Goal: Task Accomplishment & Management: Complete application form

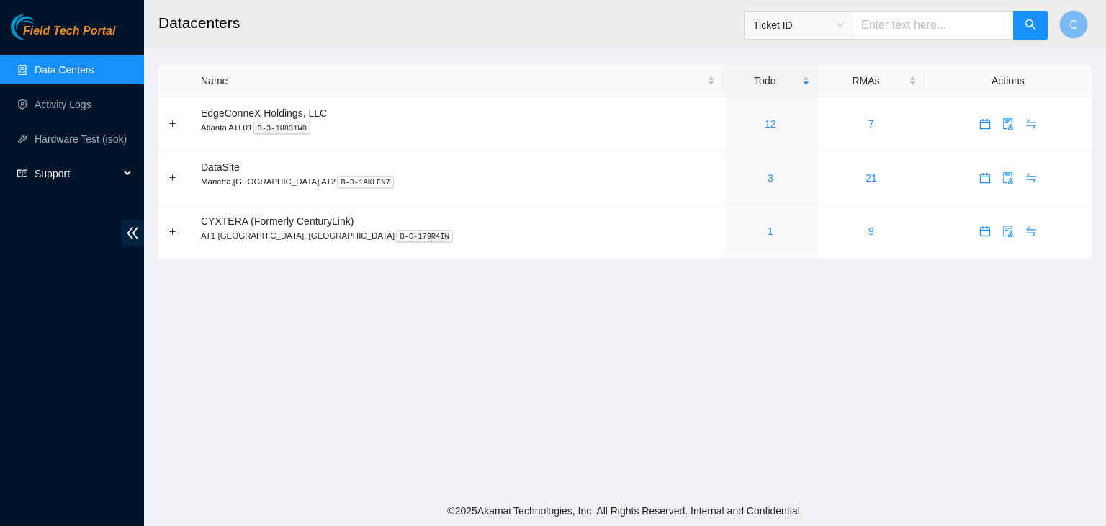
click at [60, 179] on span "Support" at bounding box center [77, 173] width 85 height 29
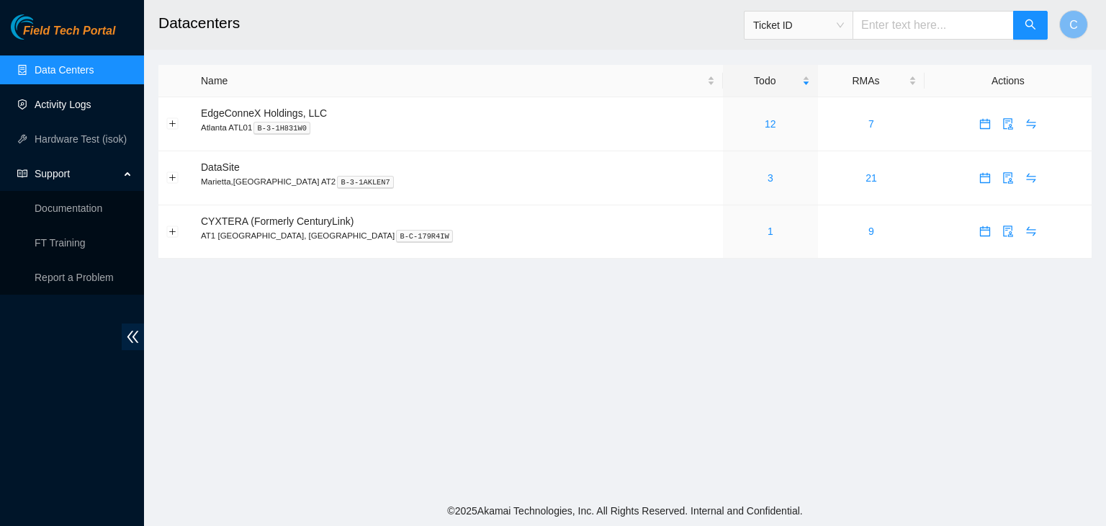
click at [86, 99] on link "Activity Logs" at bounding box center [63, 105] width 57 height 12
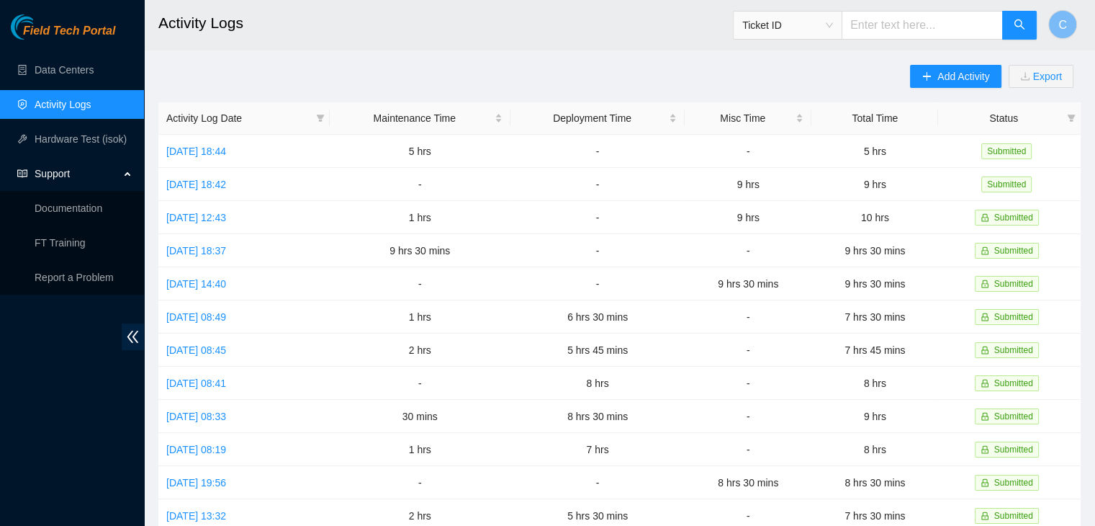
click at [575, 67] on div "Add Activity Export Activity Log Date Maintenance Time Deployment Time Misc Tim…" at bounding box center [619, 454] width 922 height 778
click at [923, 76] on icon "plus" at bounding box center [927, 76] width 8 height 1
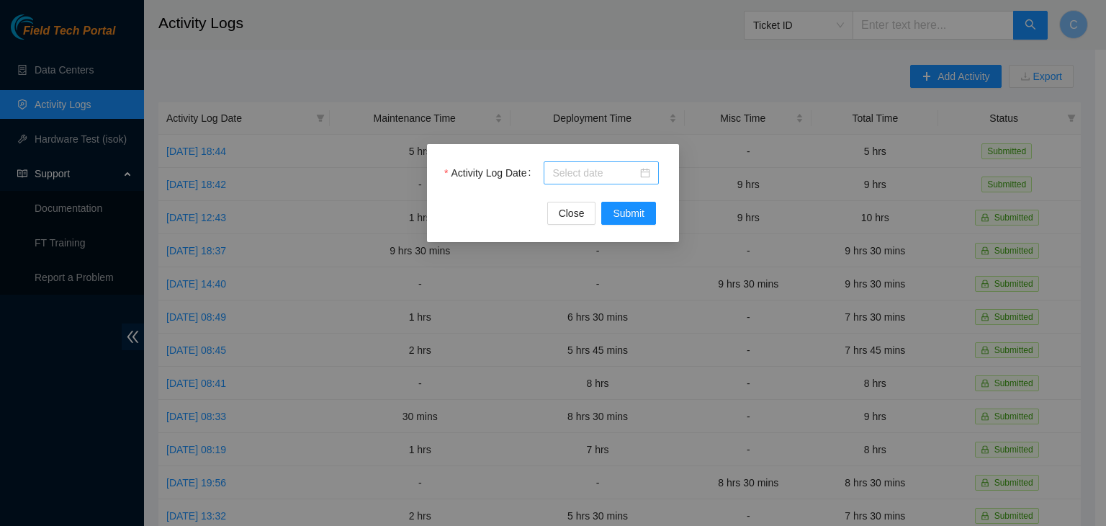
click at [649, 179] on div at bounding box center [601, 173] width 98 height 16
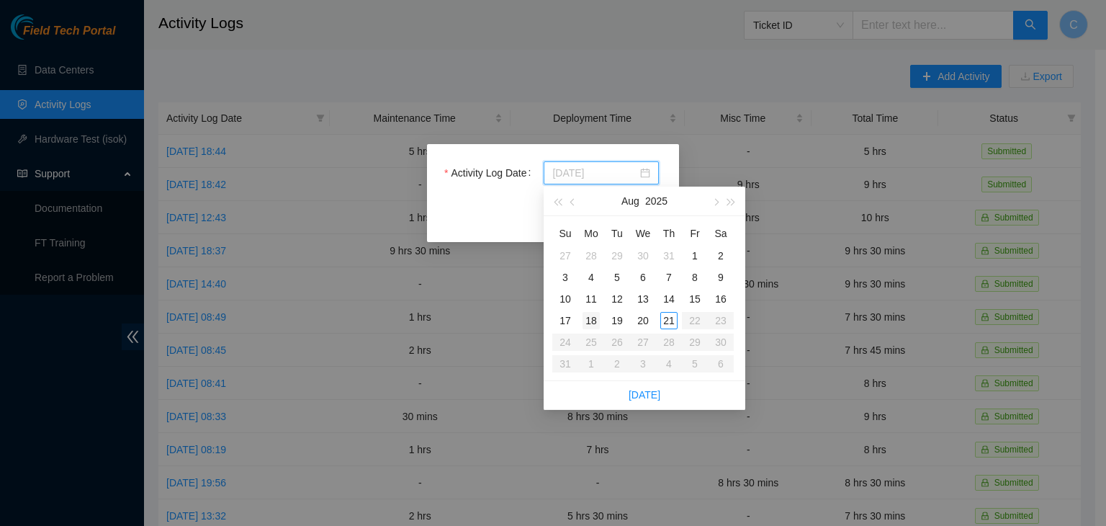
type input "[DATE]"
click at [593, 317] on div "18" at bounding box center [590, 320] width 17 height 17
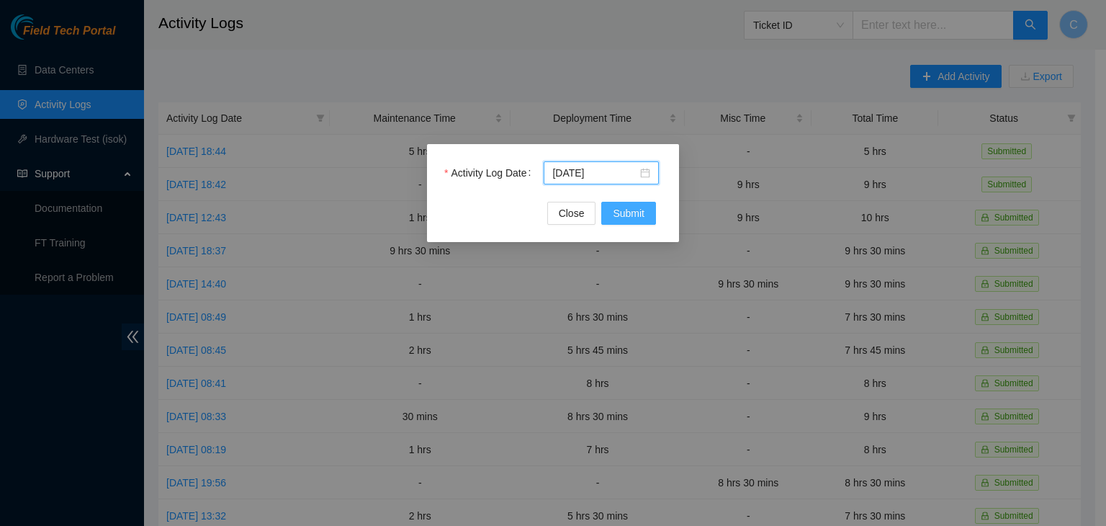
click at [623, 222] on button "Submit" at bounding box center [628, 213] width 55 height 23
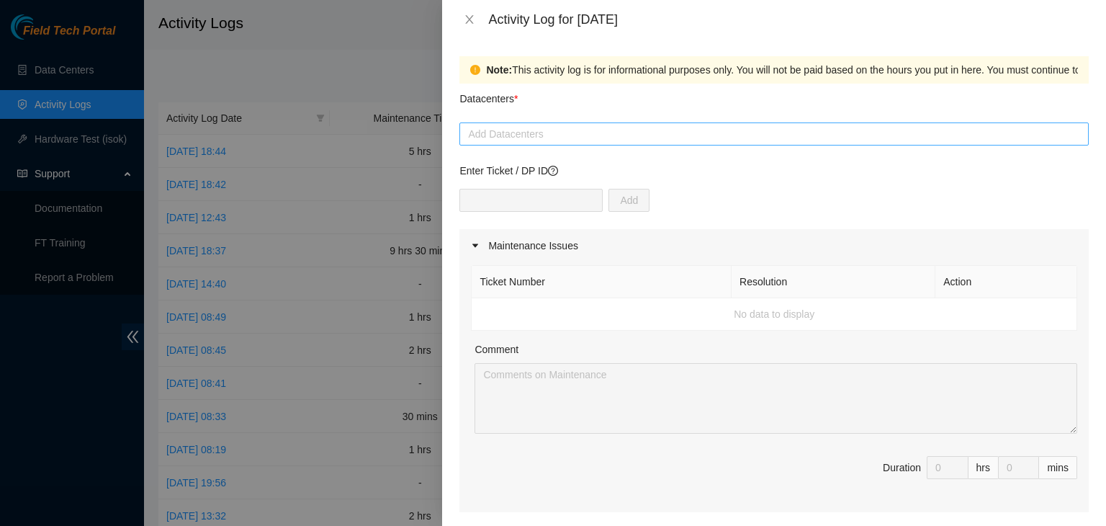
click at [559, 138] on div at bounding box center [774, 133] width 622 height 17
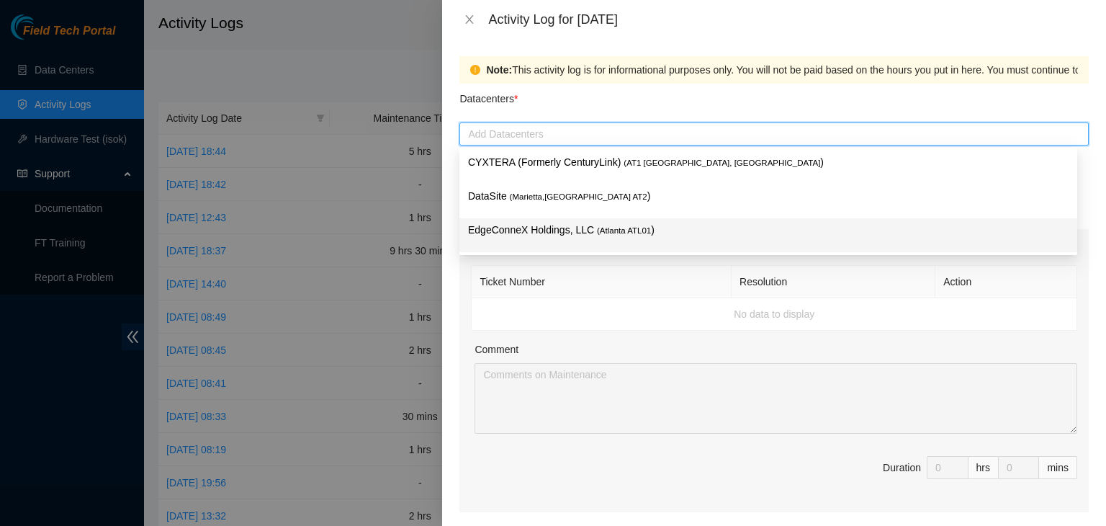
click at [512, 228] on p "EdgeConneX Holdings, LLC ( [GEOGRAPHIC_DATA] ATL01 )" at bounding box center [768, 230] width 600 height 17
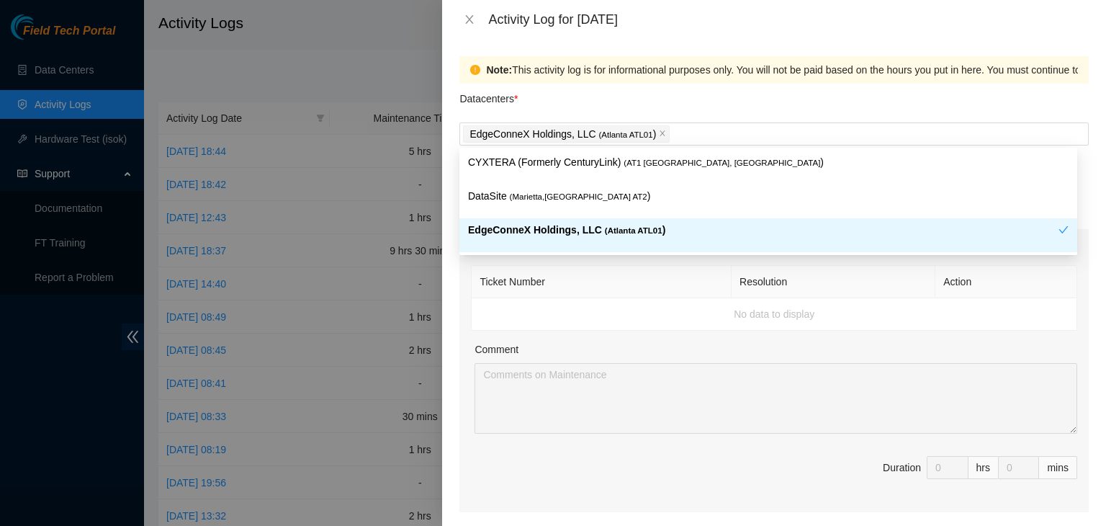
drag, startPoint x: 512, startPoint y: 228, endPoint x: 881, endPoint y: 282, distance: 372.6
click at [881, 282] on th "Resolution" at bounding box center [834, 282] width 204 height 32
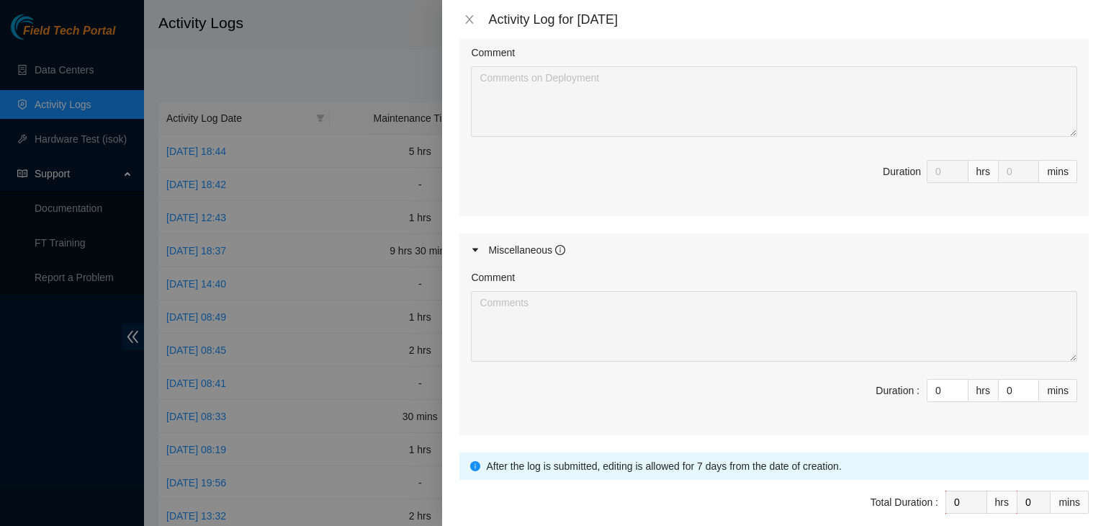
scroll to position [598, 0]
click at [927, 390] on input "0" at bounding box center [947, 388] width 40 height 22
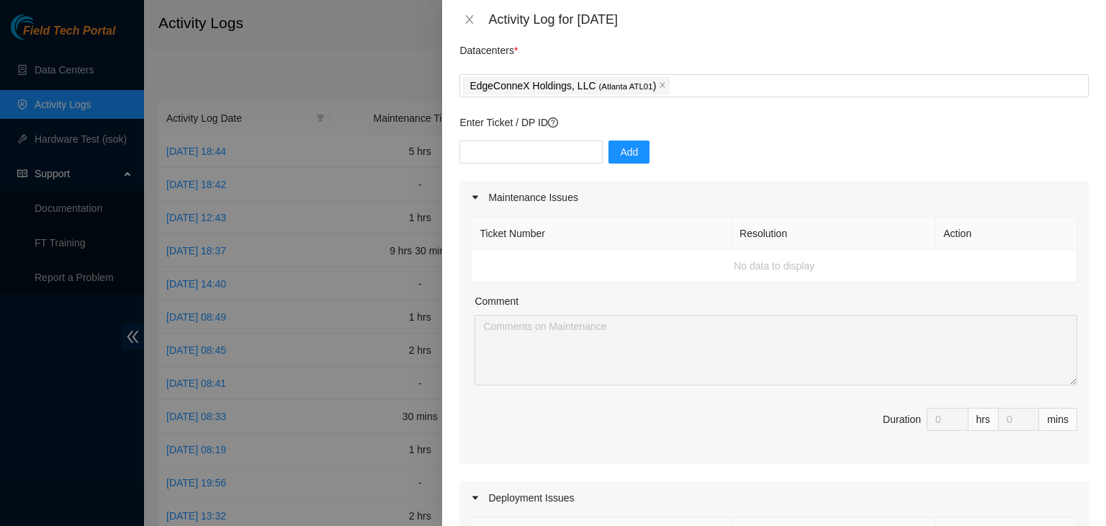
scroll to position [45, 0]
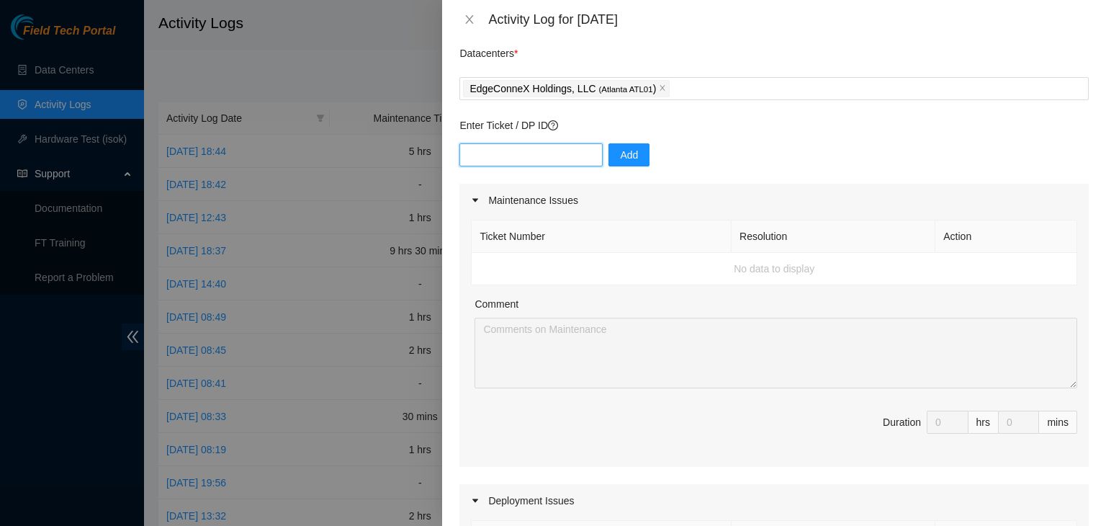
click at [529, 163] on input "text" at bounding box center [530, 154] width 143 height 23
type input "Dp81460"
click at [631, 145] on button "Add" at bounding box center [628, 154] width 41 height 23
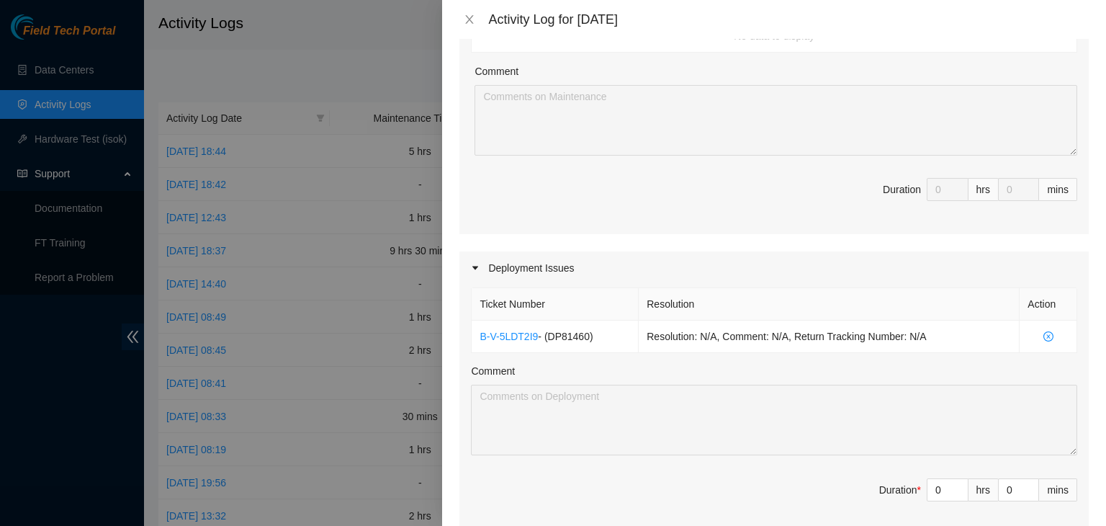
scroll to position [311, 0]
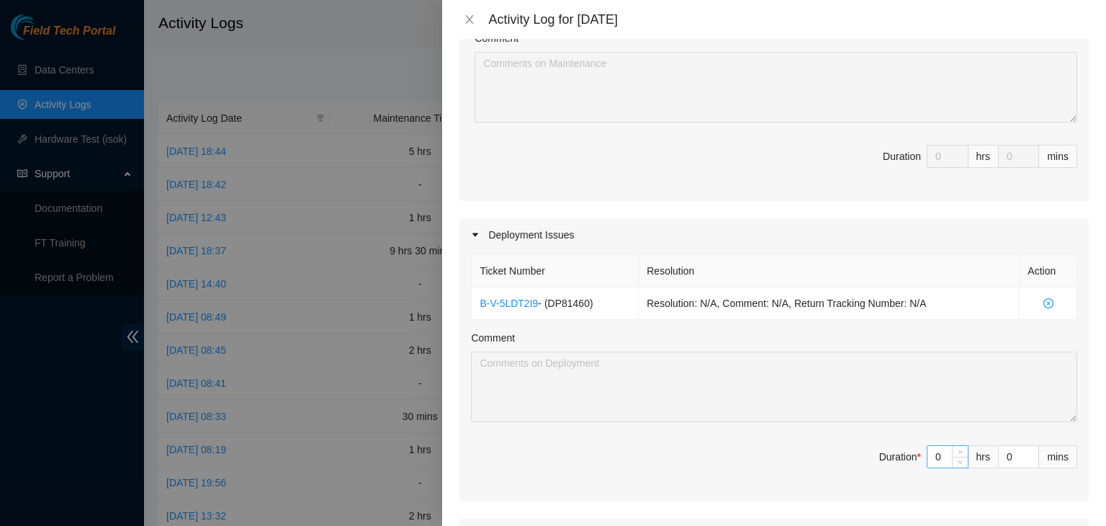
click at [932, 456] on input "0" at bounding box center [947, 457] width 40 height 22
type input "8"
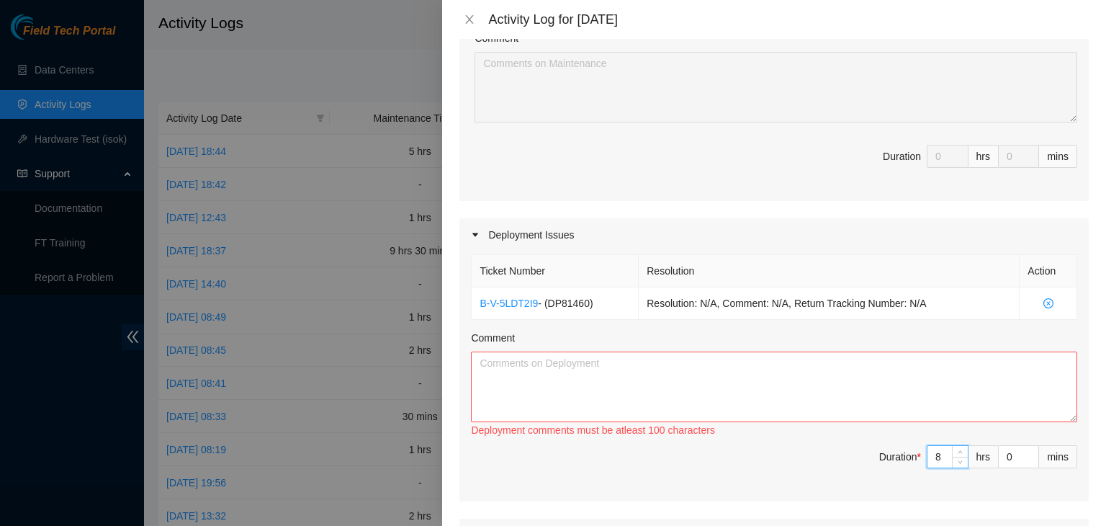
type input "8"
click at [804, 395] on textarea "Comment" at bounding box center [774, 386] width 606 height 71
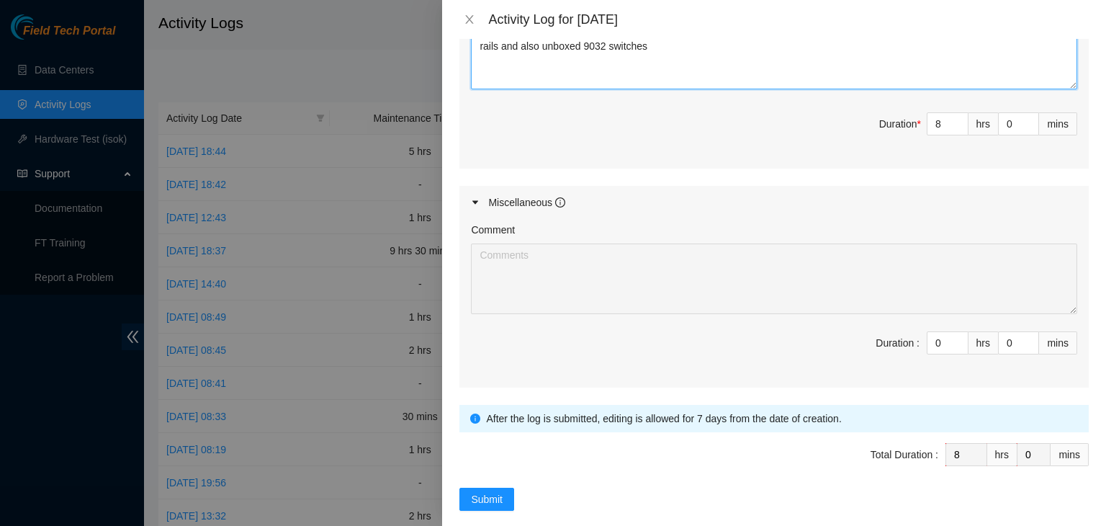
scroll to position [659, 0]
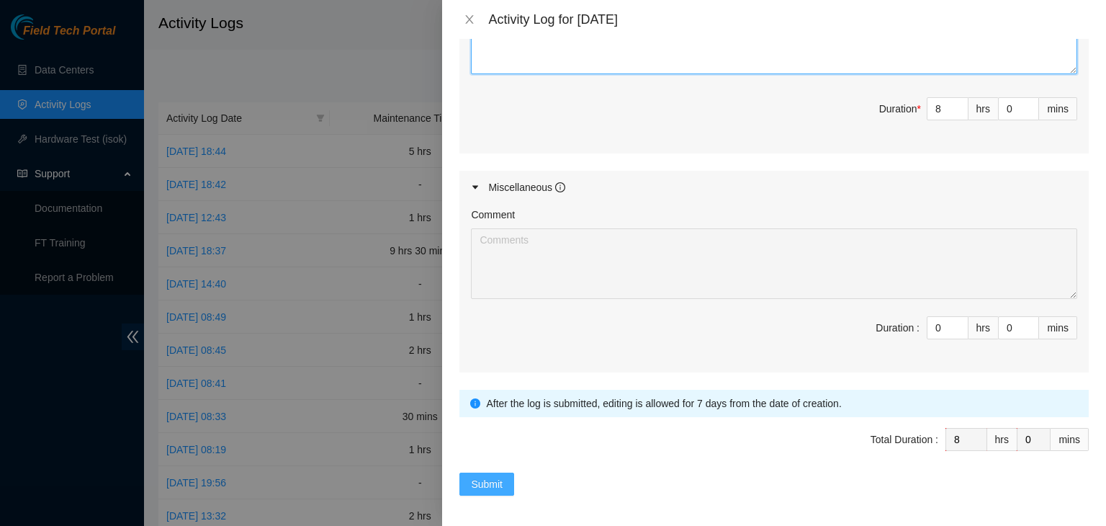
type textarea "Prepped machines for DP which included removing servers from boxes and breaking…"
click at [487, 476] on span "Submit" at bounding box center [487, 484] width 32 height 16
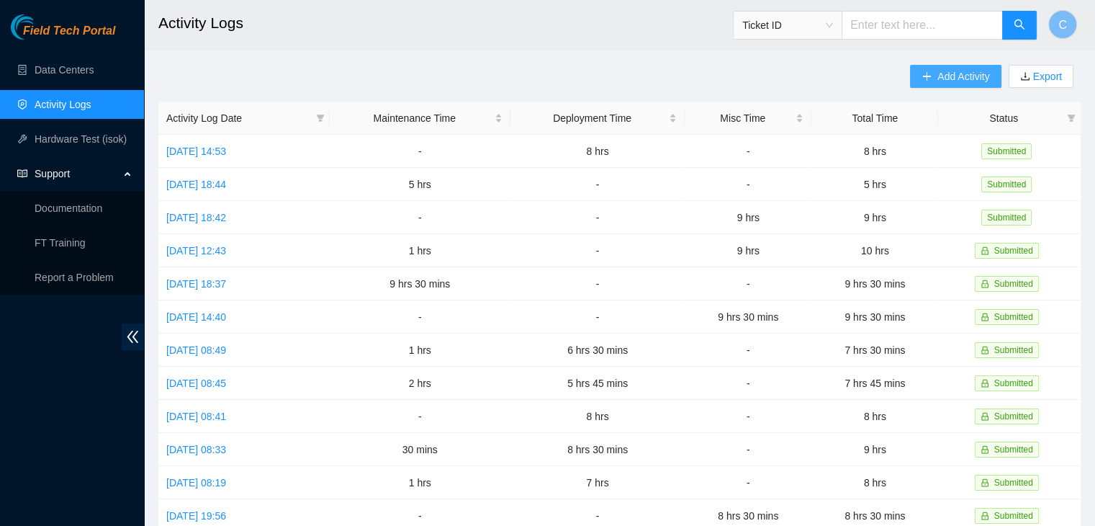
click at [935, 73] on button "Add Activity" at bounding box center [955, 76] width 91 height 23
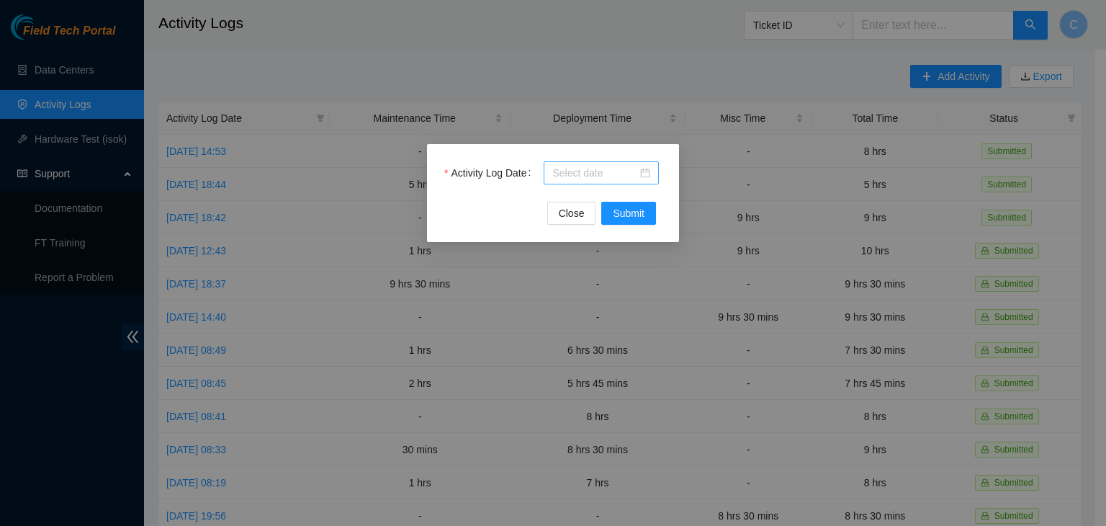
click at [642, 169] on div at bounding box center [601, 173] width 98 height 16
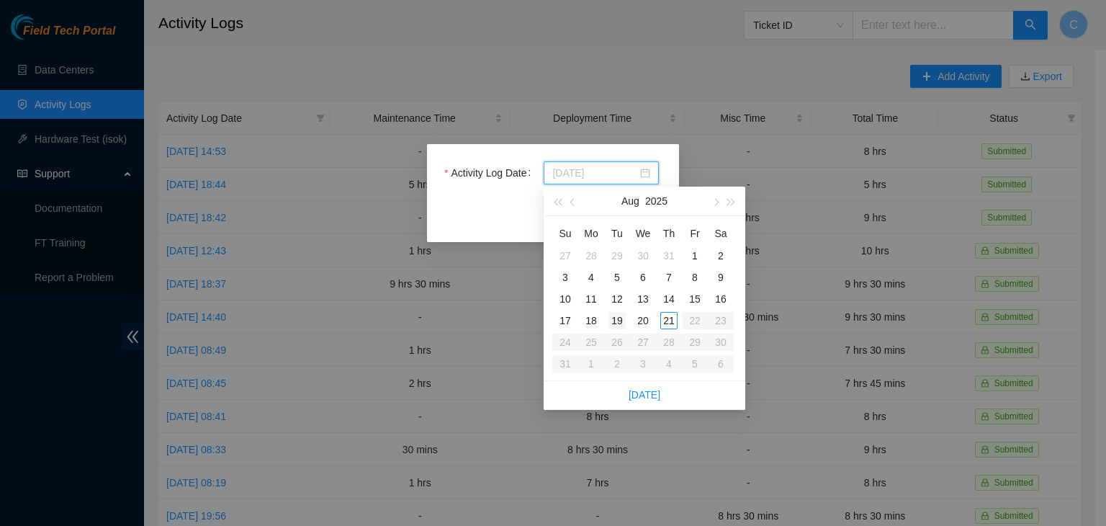
type input "[DATE]"
click at [619, 318] on div "19" at bounding box center [616, 320] width 17 height 17
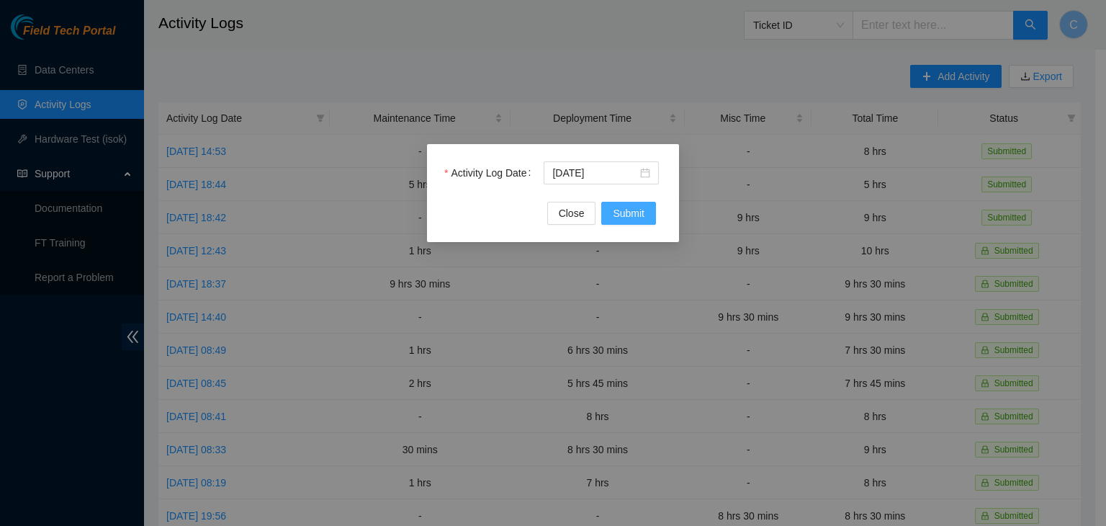
click at [634, 214] on span "Submit" at bounding box center [629, 213] width 32 height 16
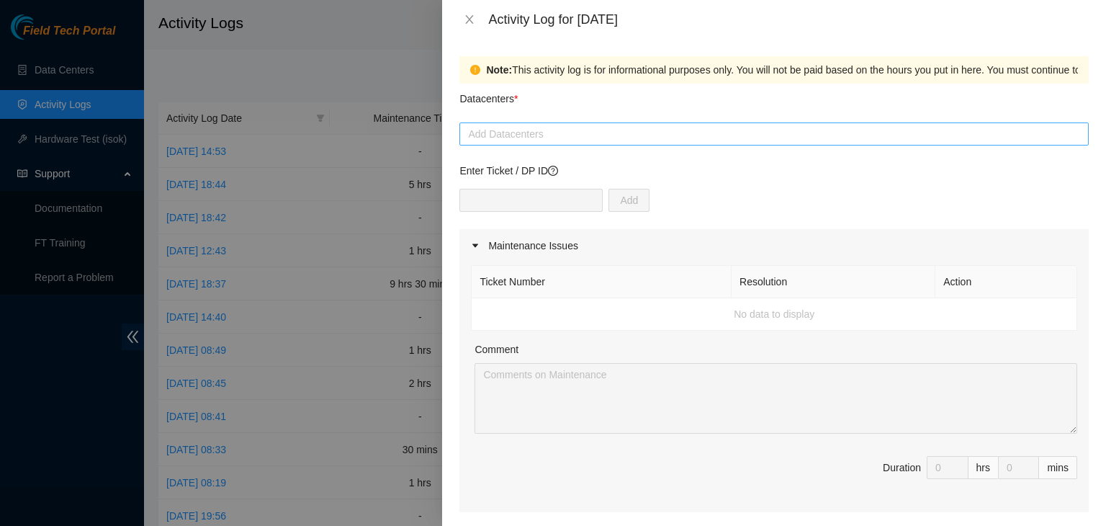
click at [530, 139] on div at bounding box center [774, 133] width 622 height 17
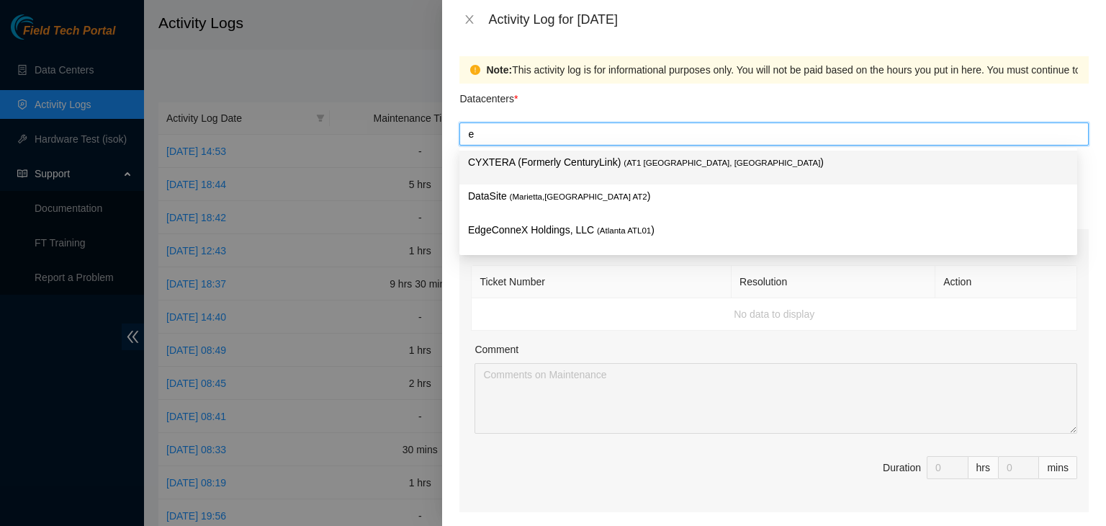
type input "ed"
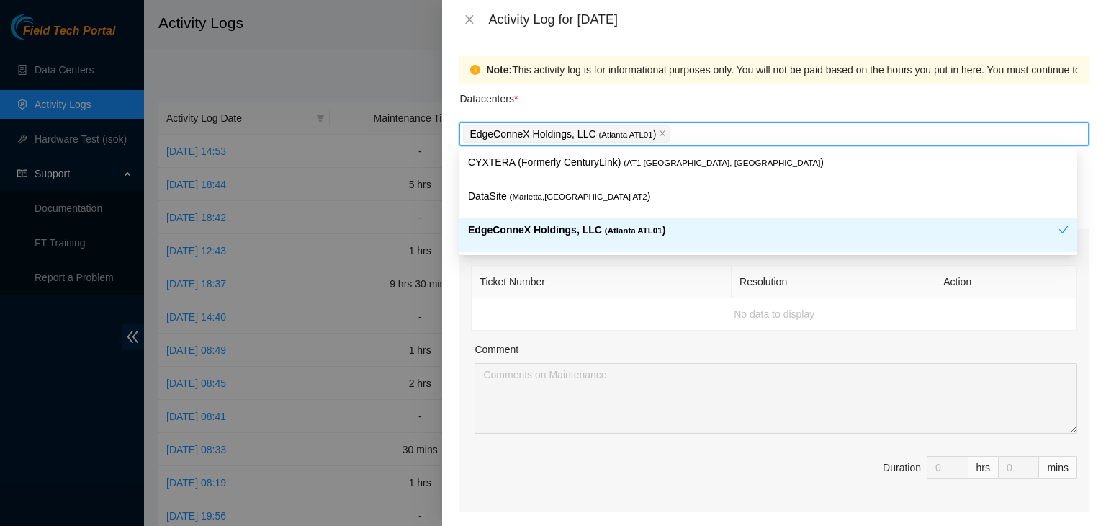
click at [572, 291] on th "Ticket Number" at bounding box center [602, 282] width 260 height 32
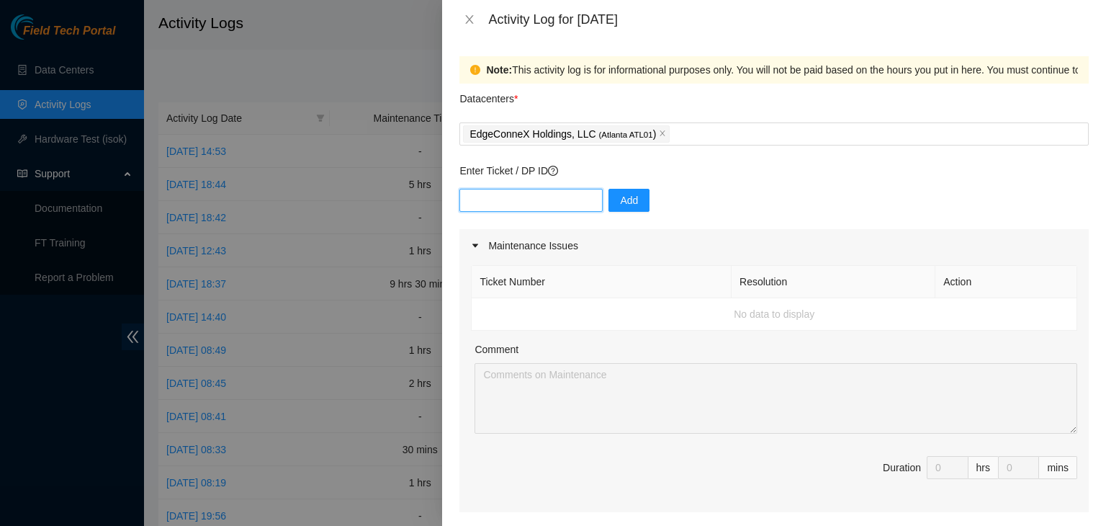
click at [525, 199] on input "text" at bounding box center [530, 200] width 143 height 23
type input "DP81460"
click at [613, 209] on button "Add" at bounding box center [628, 200] width 41 height 23
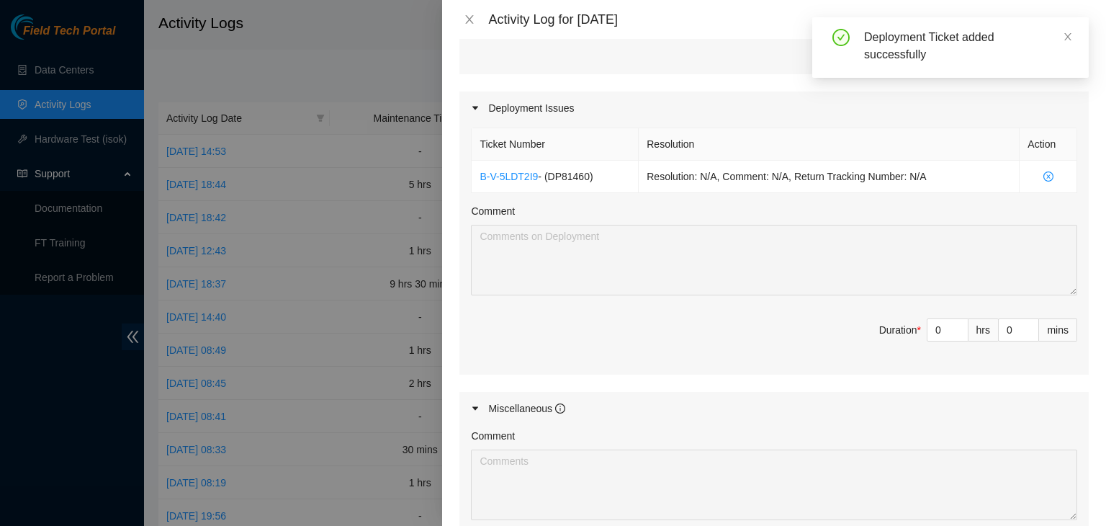
scroll to position [439, 0]
type input "1"
click at [952, 324] on span "Increase Value" at bounding box center [960, 324] width 16 height 13
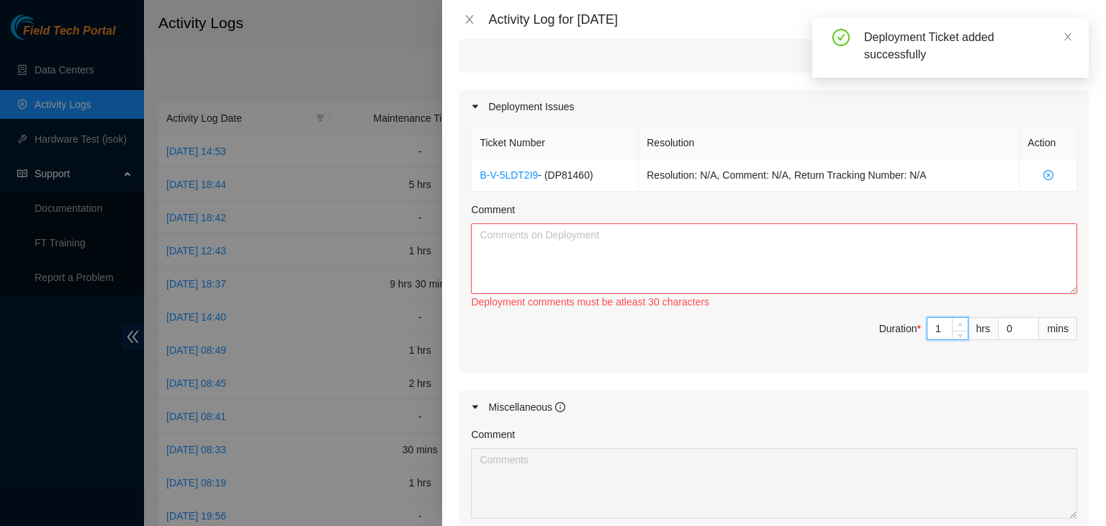
type input "10"
click at [723, 236] on textarea "Comment" at bounding box center [774, 258] width 606 height 71
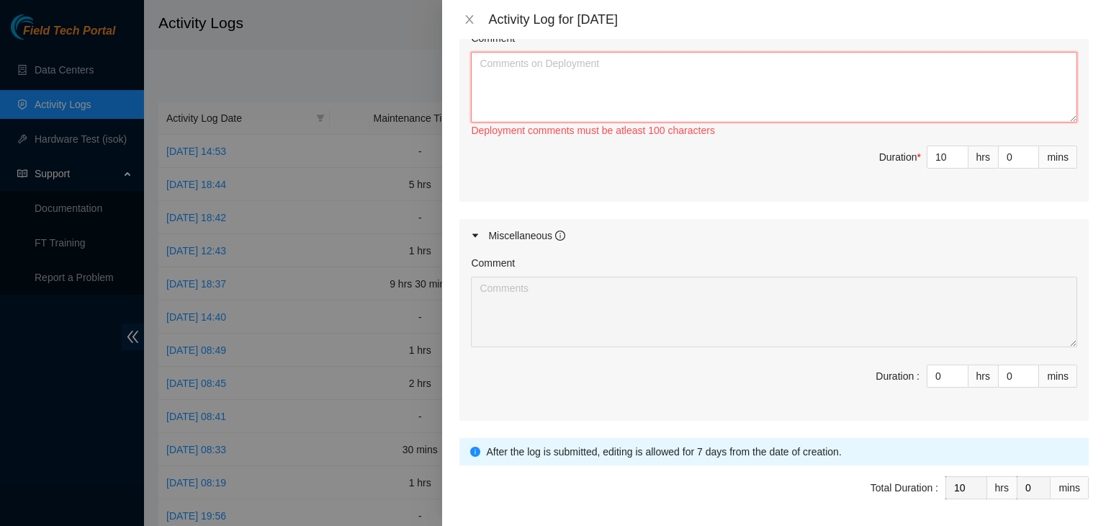
scroll to position [612, 0]
click at [734, 260] on div "Comment" at bounding box center [774, 264] width 606 height 22
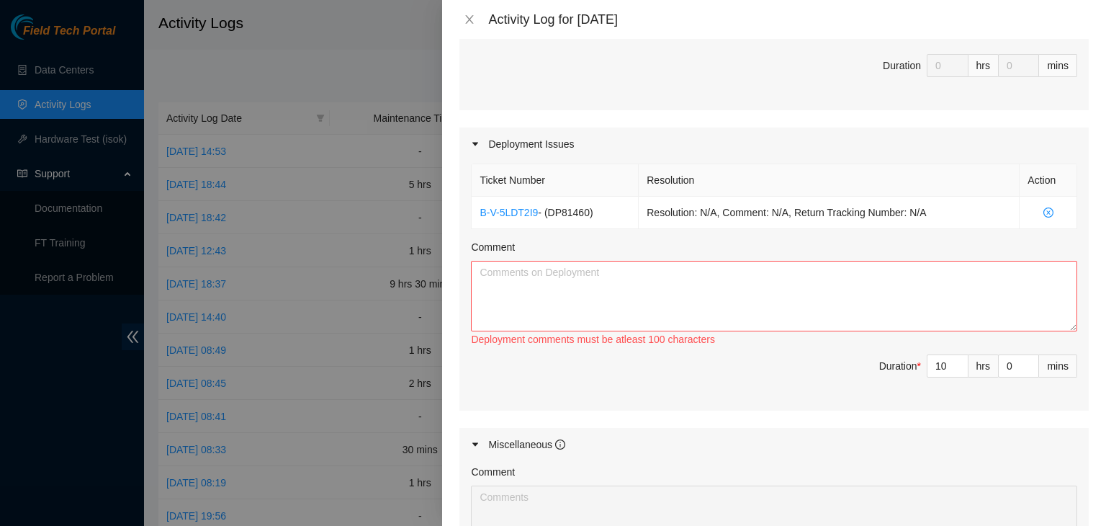
scroll to position [395, 0]
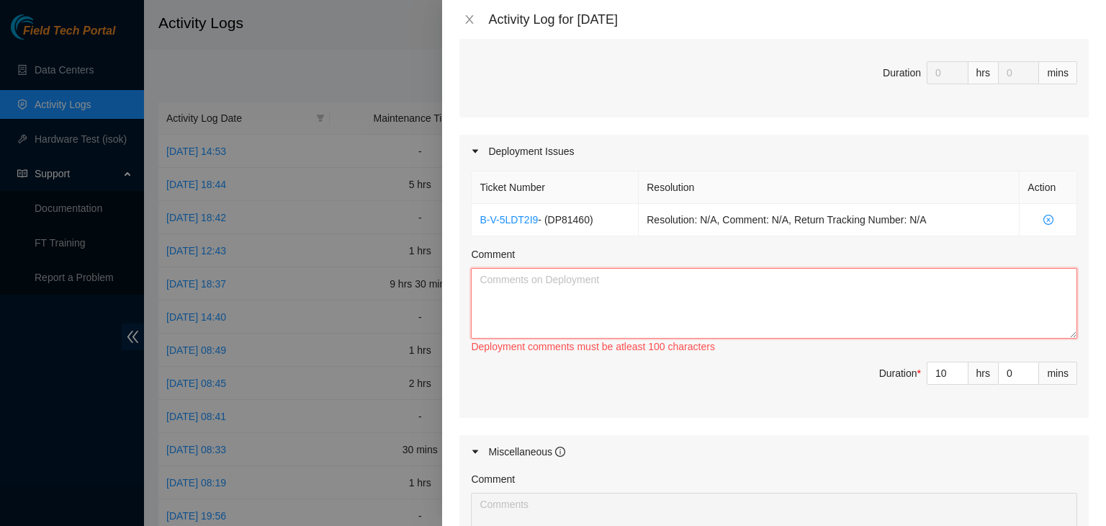
click at [787, 276] on textarea "Comment" at bounding box center [774, 303] width 606 height 71
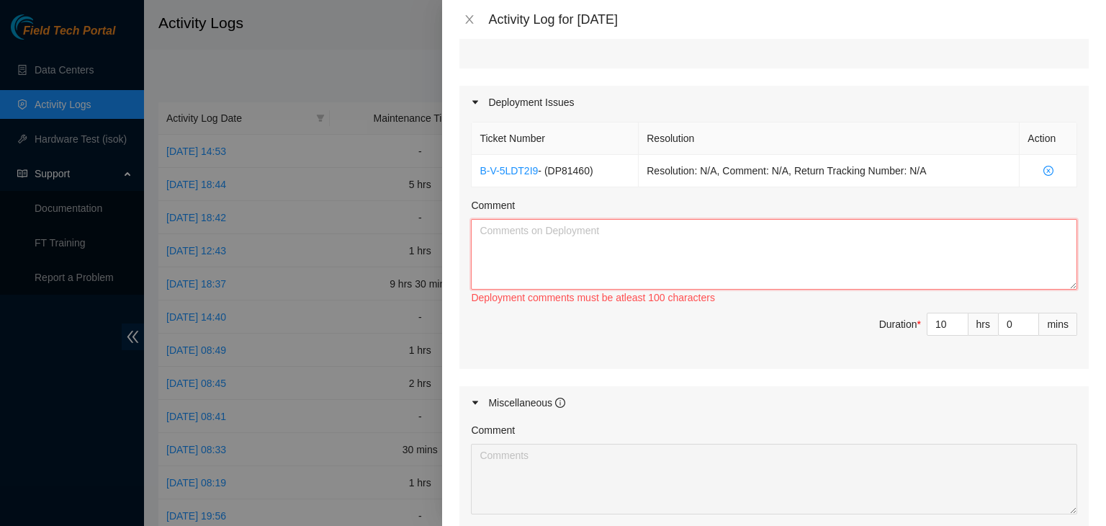
scroll to position [469, 0]
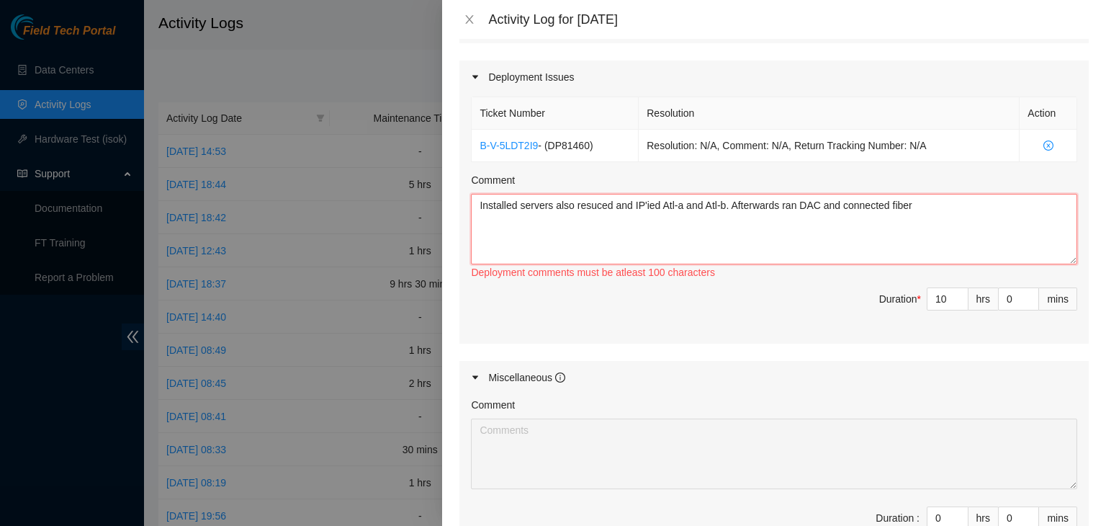
click at [938, 210] on textarea "Installed servers also resuced and IP'ied Atl-a and Atl-b. Afterwards ran DAC a…" at bounding box center [774, 229] width 606 height 71
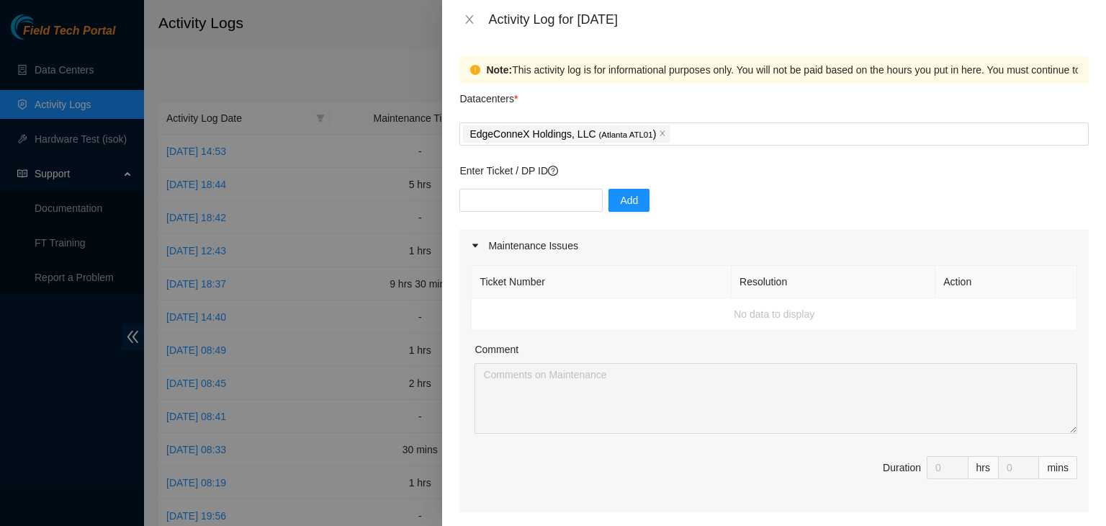
scroll to position [659, 0]
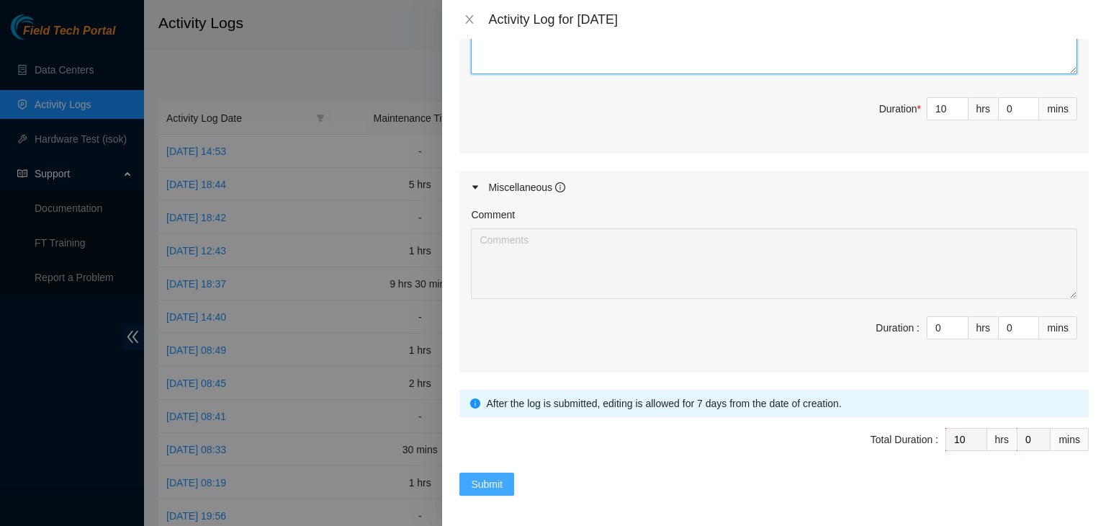
type textarea "Installed servers also resuced and IP'ied Atl-a and Atl-b. Afterwards ran DAC a…"
click at [478, 476] on span "Submit" at bounding box center [487, 484] width 32 height 16
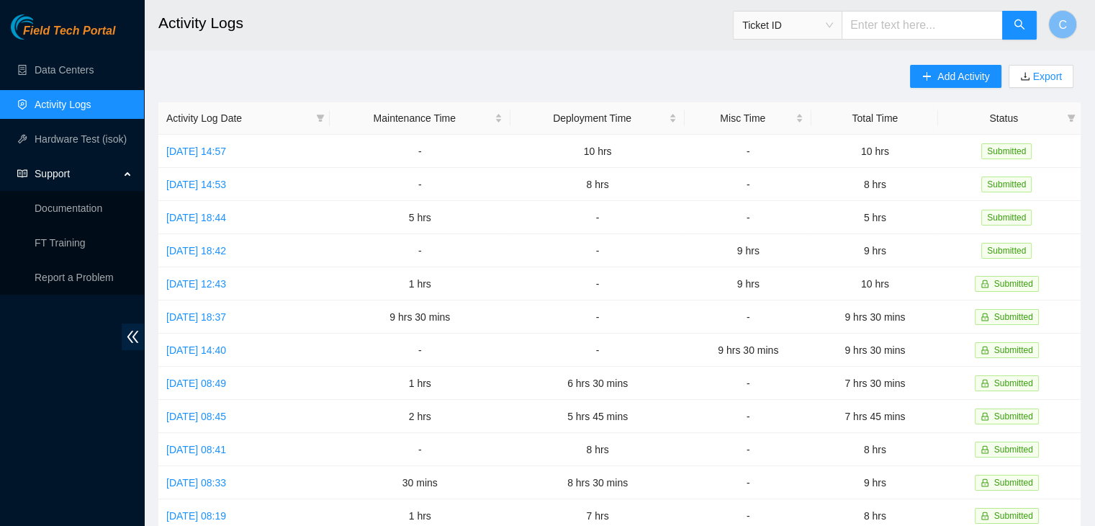
click at [665, 91] on div "Add Activity Export Activity Log Date Maintenance Time Deployment Time Misc Tim…" at bounding box center [619, 454] width 922 height 778
click at [942, 74] on span "Add Activity" at bounding box center [963, 76] width 52 height 16
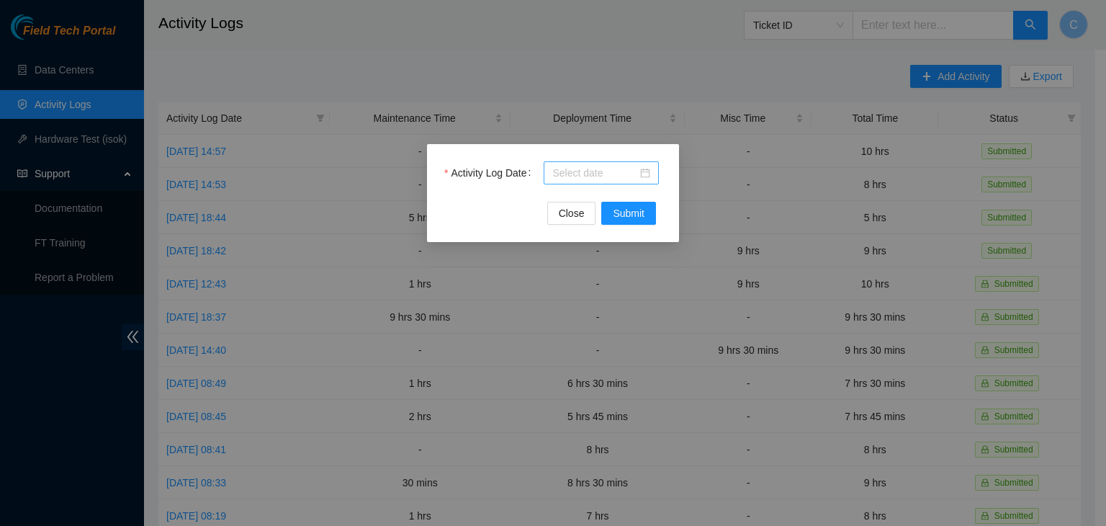
click at [646, 174] on div at bounding box center [601, 173] width 98 height 16
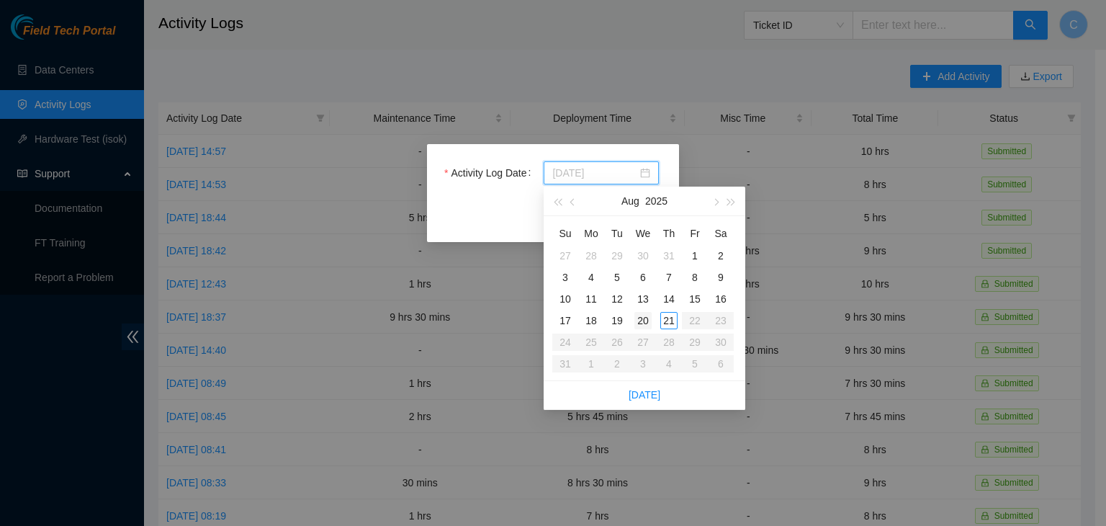
type input "[DATE]"
click at [643, 320] on div "20" at bounding box center [642, 320] width 17 height 17
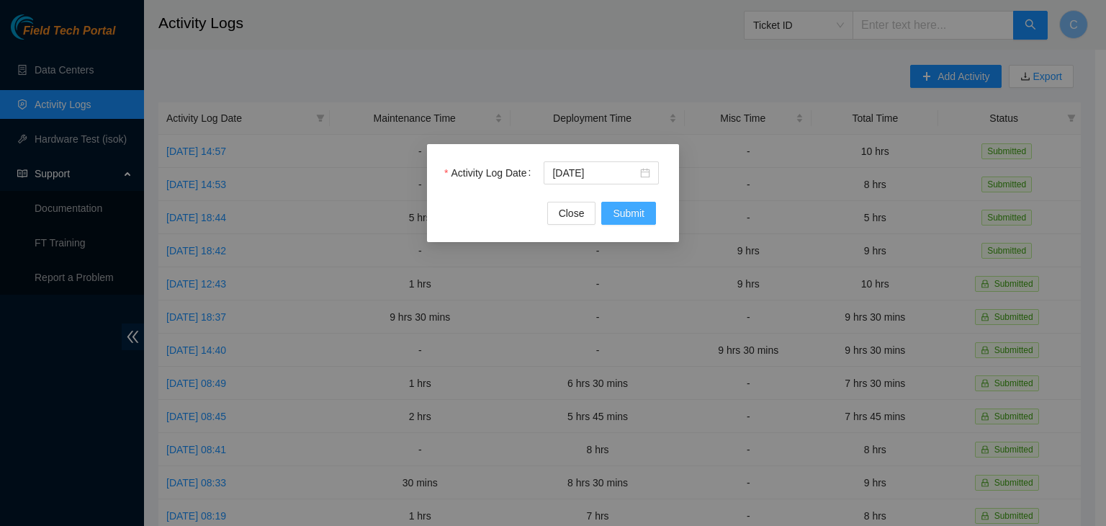
click at [638, 215] on span "Submit" at bounding box center [629, 213] width 32 height 16
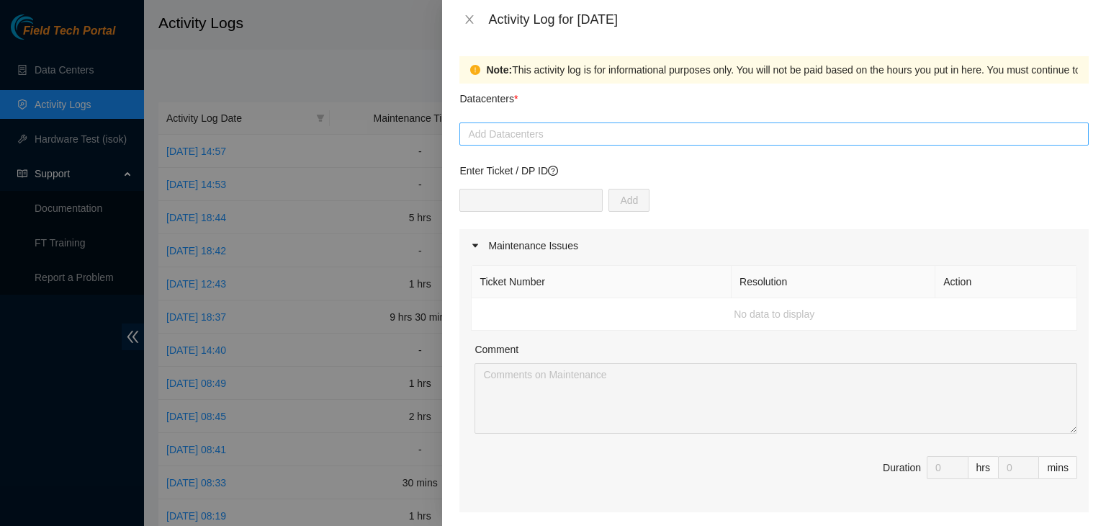
click at [582, 142] on div at bounding box center [774, 133] width 622 height 17
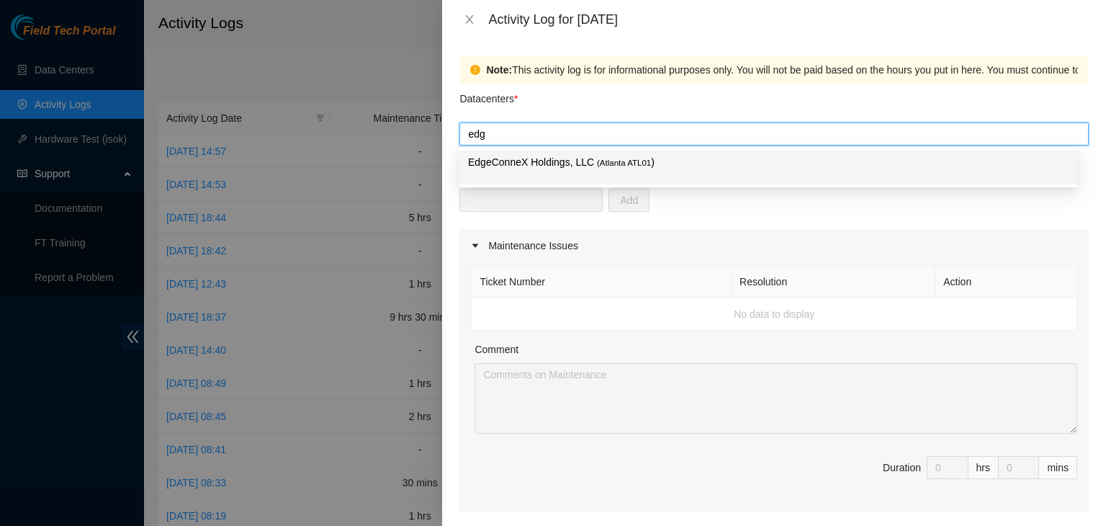
type input "edge"
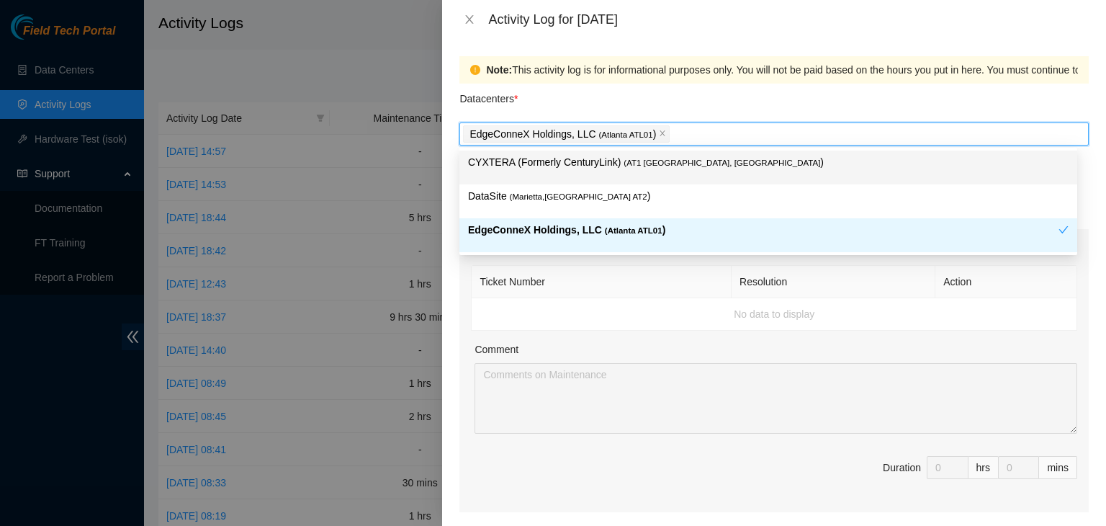
click at [570, 84] on div "Datacenters *" at bounding box center [773, 103] width 629 height 39
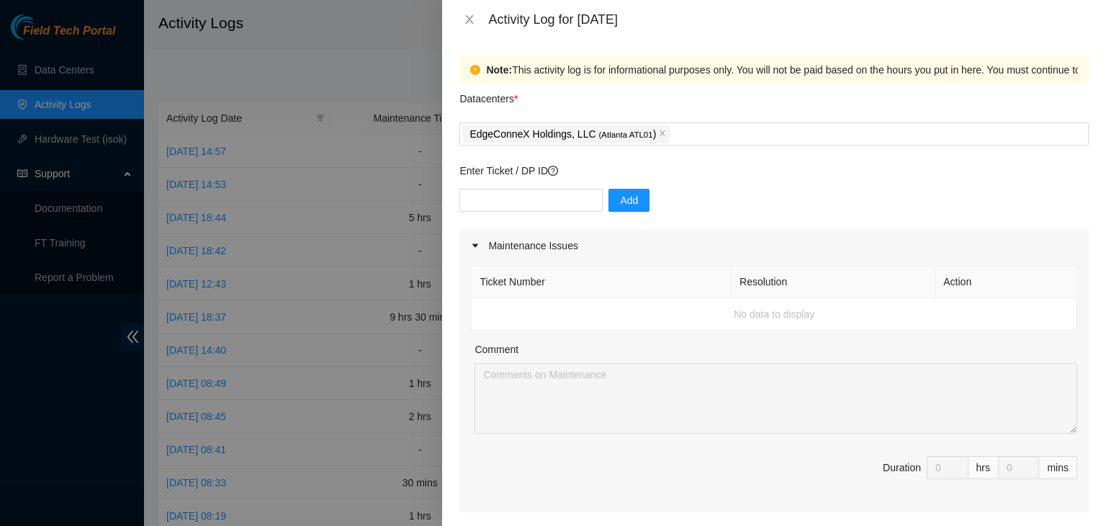
click at [526, 220] on div "Add" at bounding box center [773, 209] width 629 height 40
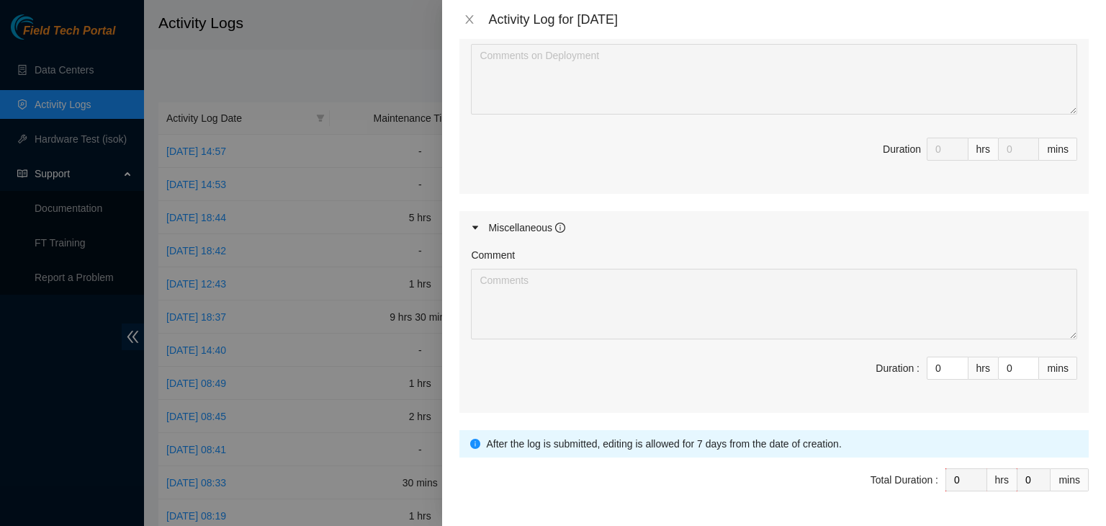
scroll to position [628, 0]
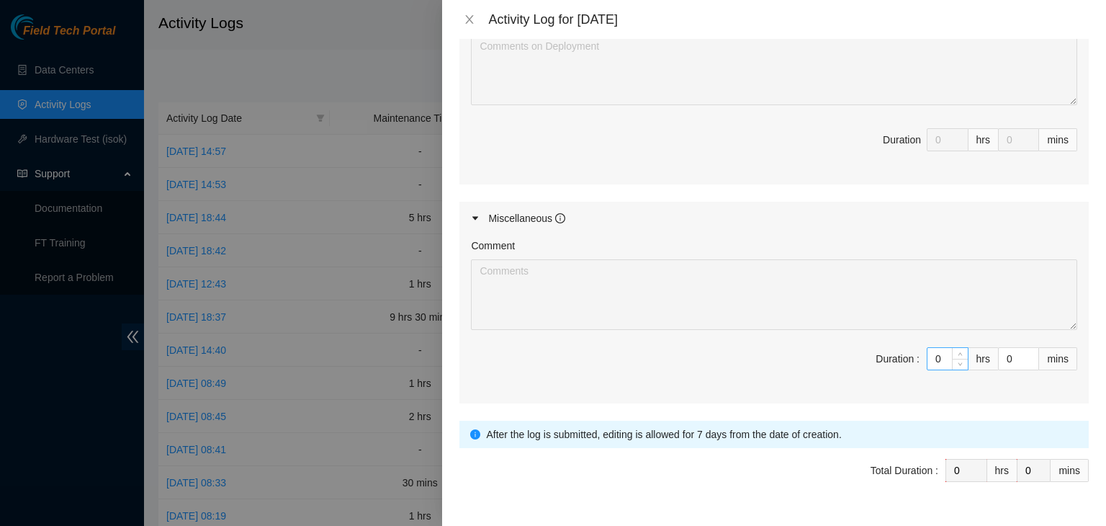
click at [938, 355] on input "0" at bounding box center [947, 359] width 40 height 22
type input "8"
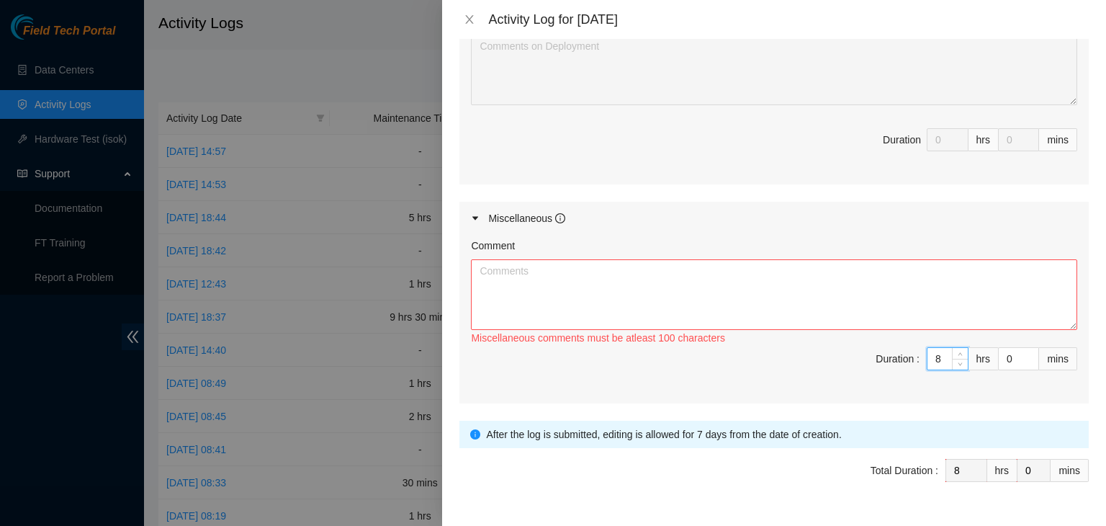
type input "8"
click at [741, 297] on textarea "Comment" at bounding box center [774, 294] width 606 height 71
click at [685, 309] on textarea "Comment" at bounding box center [774, 294] width 606 height 71
click at [685, 313] on textarea "Comment" at bounding box center [774, 294] width 606 height 71
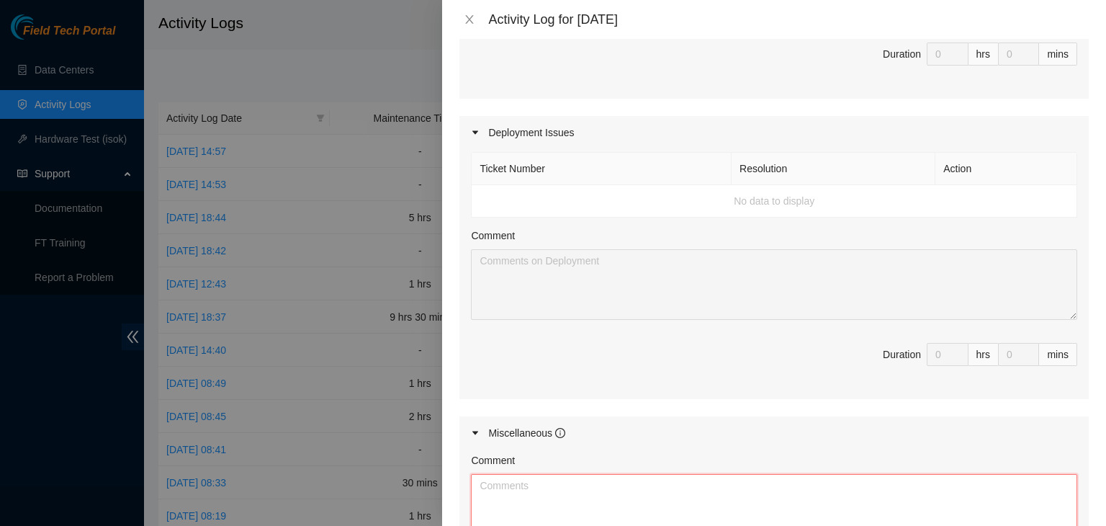
scroll to position [659, 0]
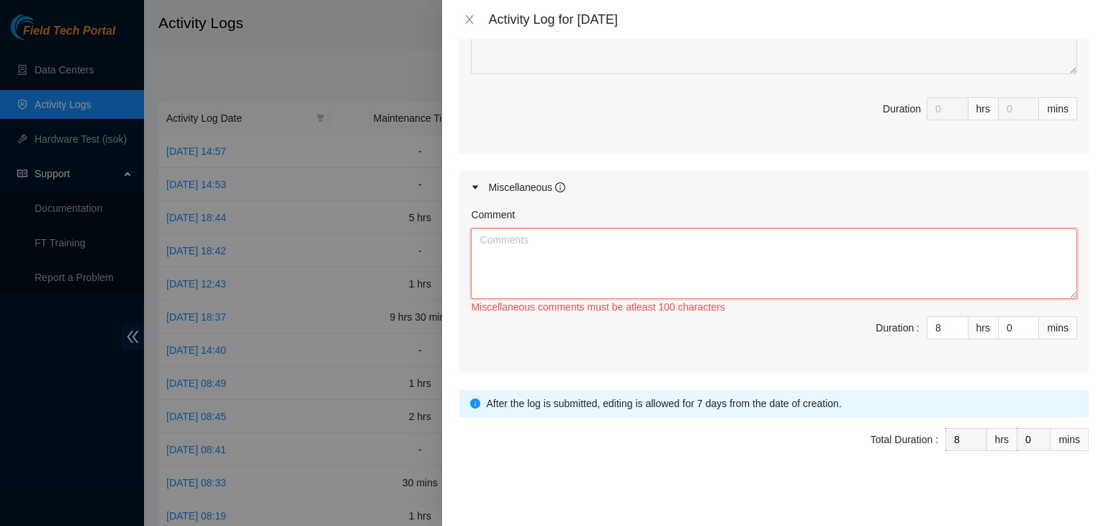
drag, startPoint x: 575, startPoint y: 251, endPoint x: 396, endPoint y: 265, distance: 179.8
click at [396, 265] on div "Activity Log for [DATE] Note: This activity log is for informational purposes o…" at bounding box center [553, 263] width 1106 height 526
type textarea "2"
type textarea "w"
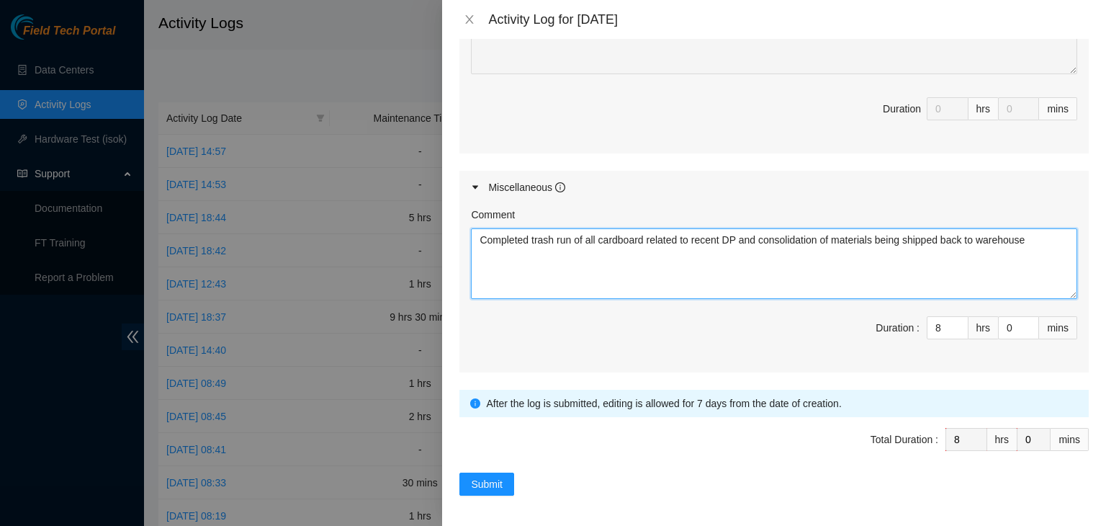
click at [1049, 240] on textarea "Completed trash run of all cardboard related to recent DP and consolidation of …" at bounding box center [774, 263] width 606 height 71
click at [612, 279] on textarea "Completed trash run of all cardboard related to recent DP and consolidation of …" at bounding box center [774, 263] width 606 height 71
click at [765, 278] on textarea "Completed trash run of all cardboard related to recent DP and consolidation of …" at bounding box center [774, 263] width 606 height 71
type textarea "Completed trash run of all cardboard related to recent DP and consolidation of …"
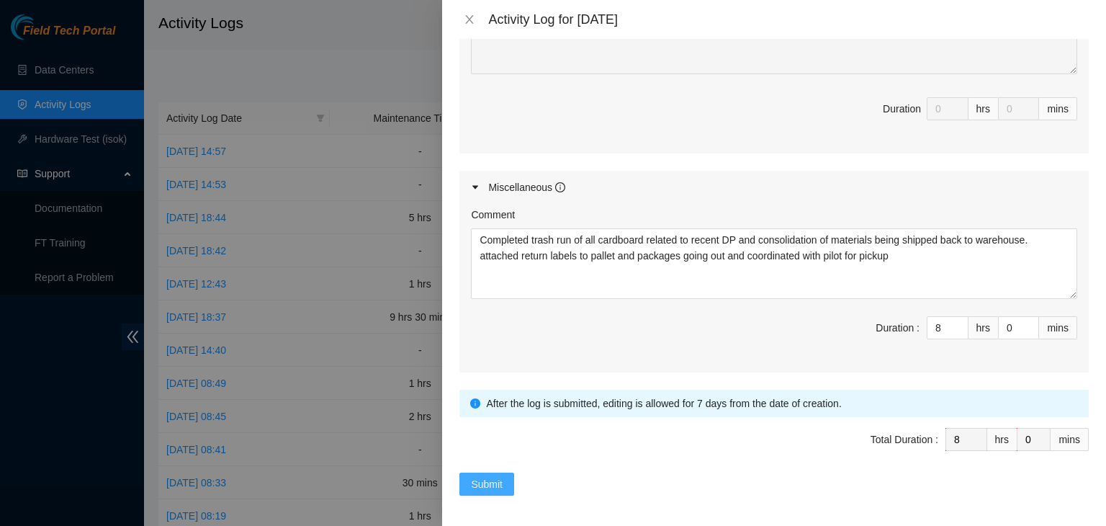
click at [493, 482] on span "Submit" at bounding box center [487, 484] width 32 height 16
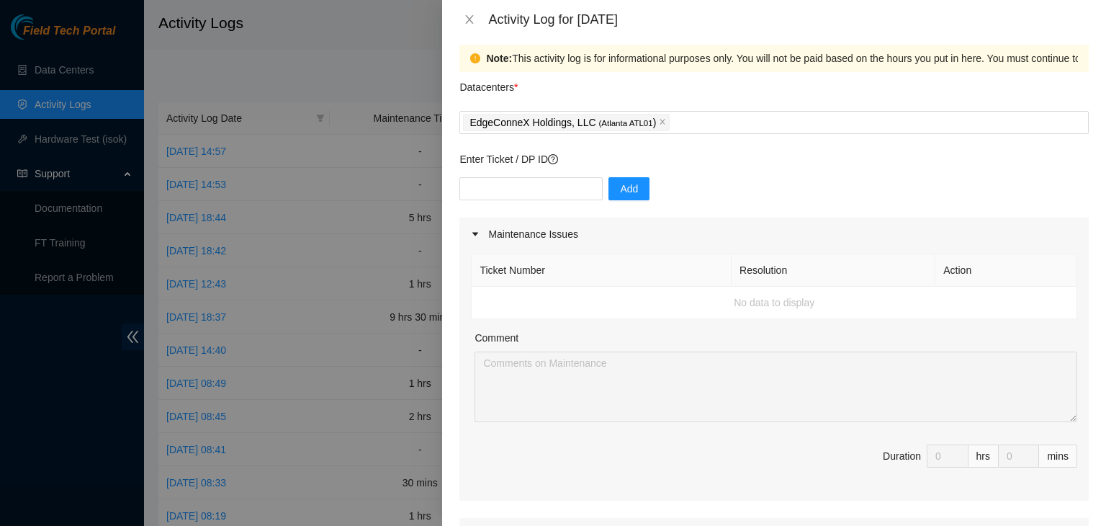
scroll to position [0, 0]
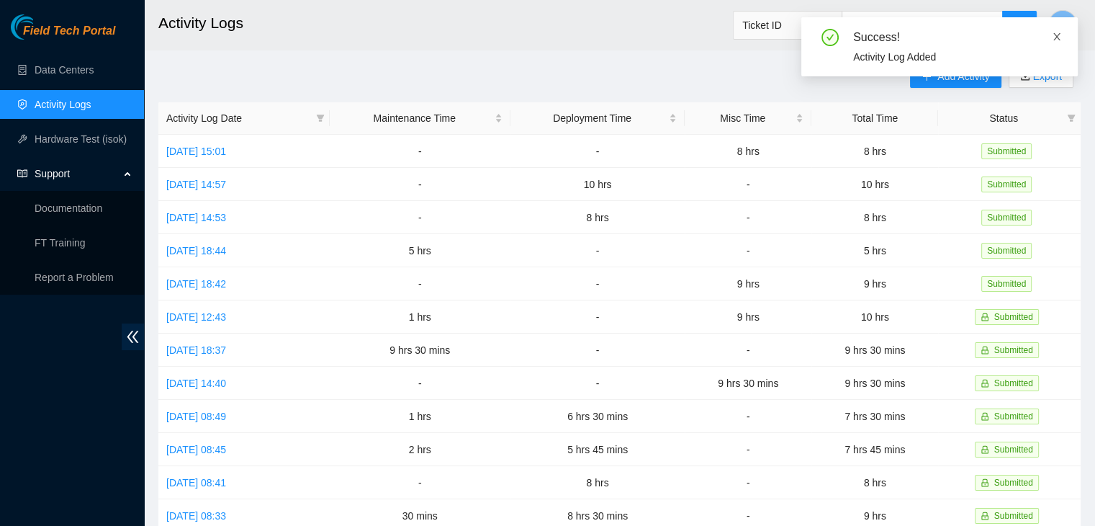
click at [1059, 33] on icon "close" at bounding box center [1056, 36] width 7 height 7
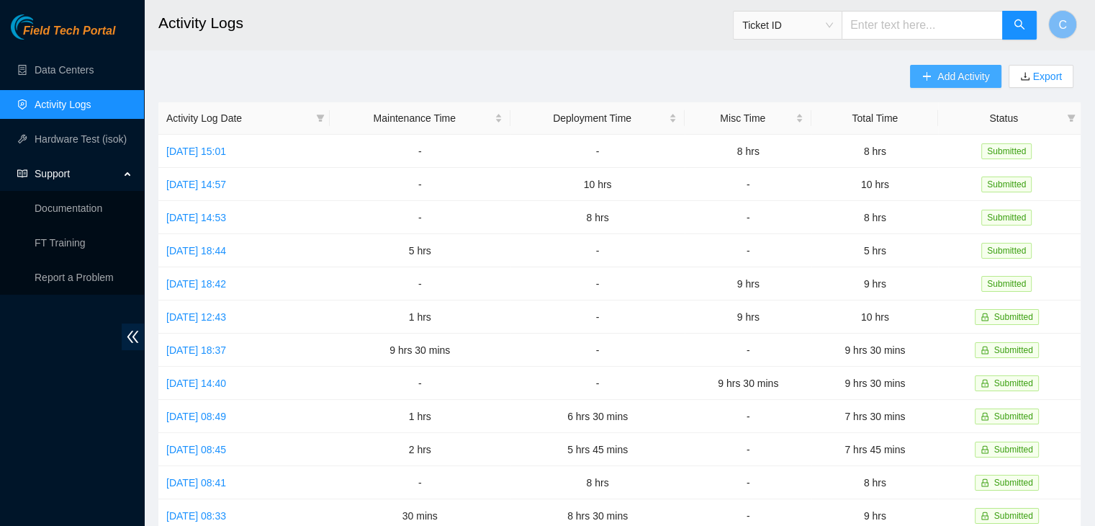
click at [953, 76] on span "Add Activity" at bounding box center [963, 76] width 52 height 16
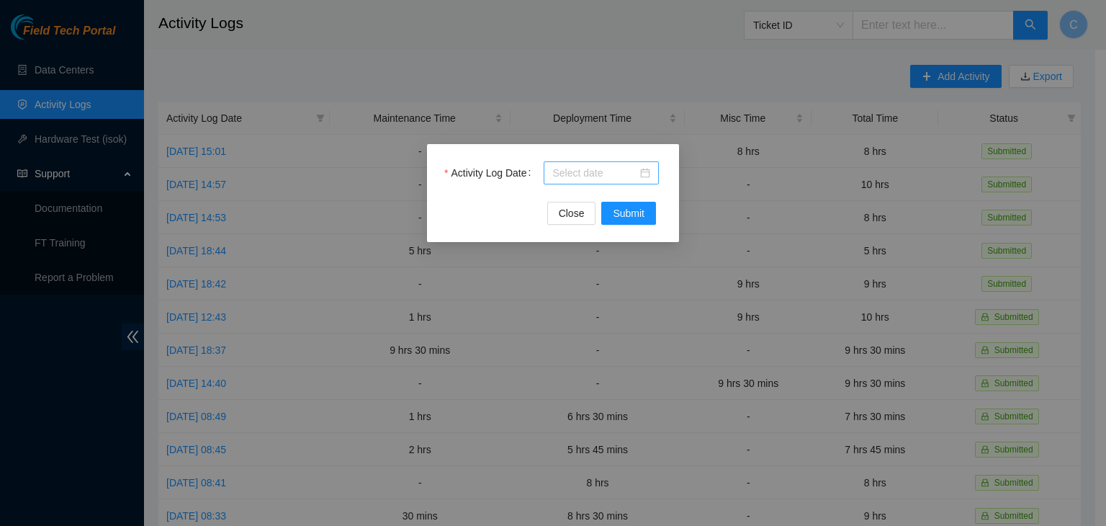
click at [648, 171] on div at bounding box center [601, 173] width 98 height 16
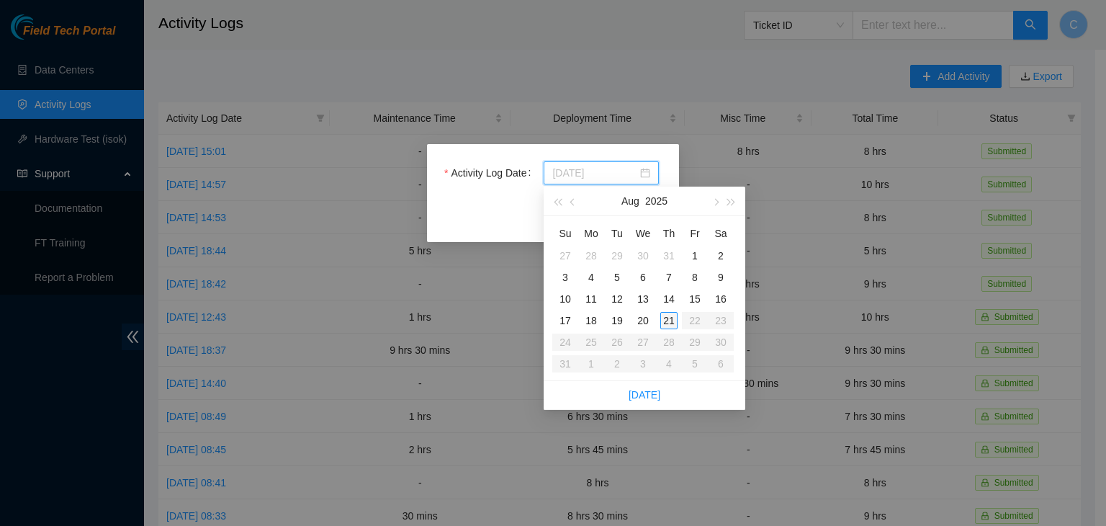
type input "[DATE]"
click at [671, 318] on div "21" at bounding box center [668, 320] width 17 height 17
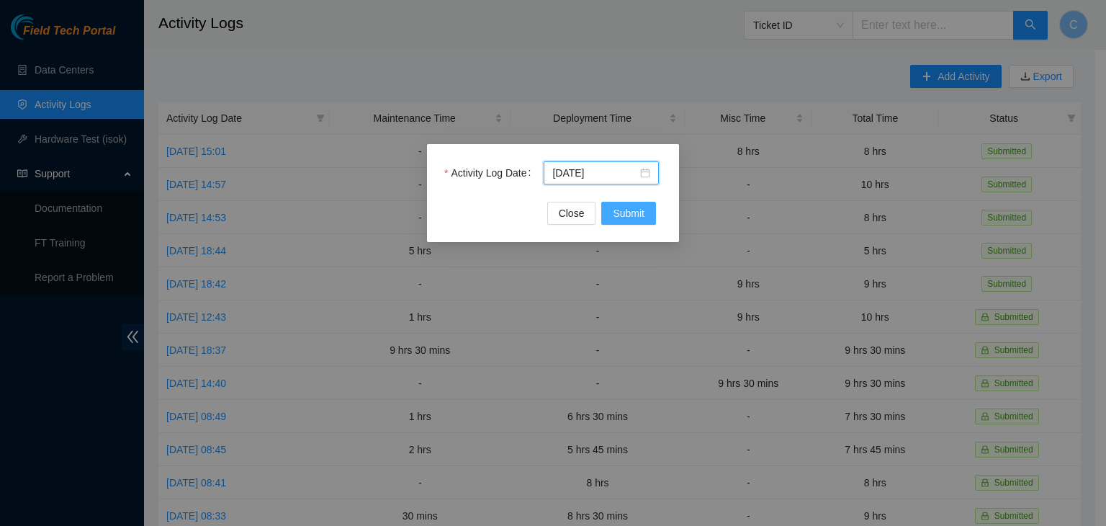
click at [637, 217] on span "Submit" at bounding box center [629, 213] width 32 height 16
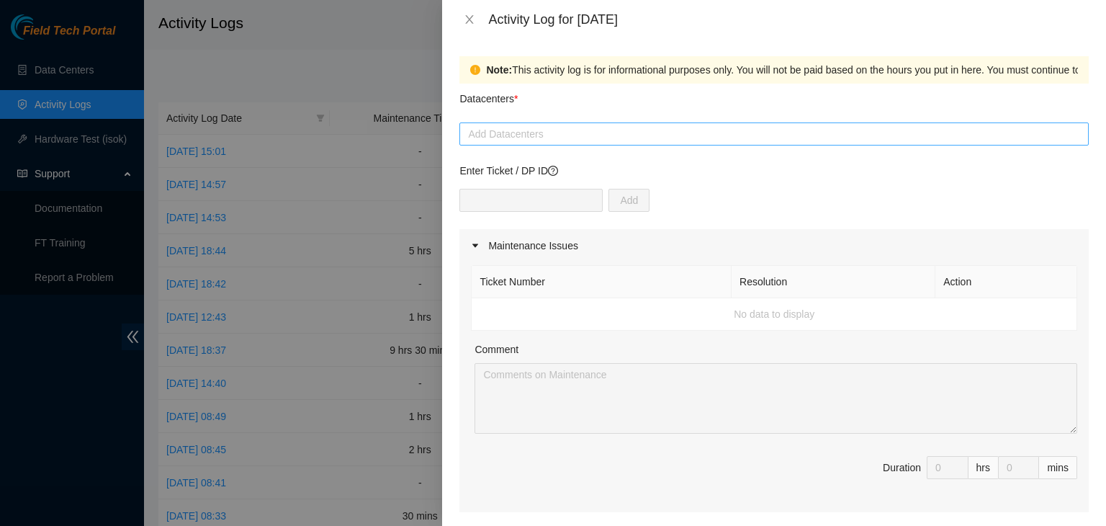
click at [597, 133] on div at bounding box center [774, 133] width 622 height 17
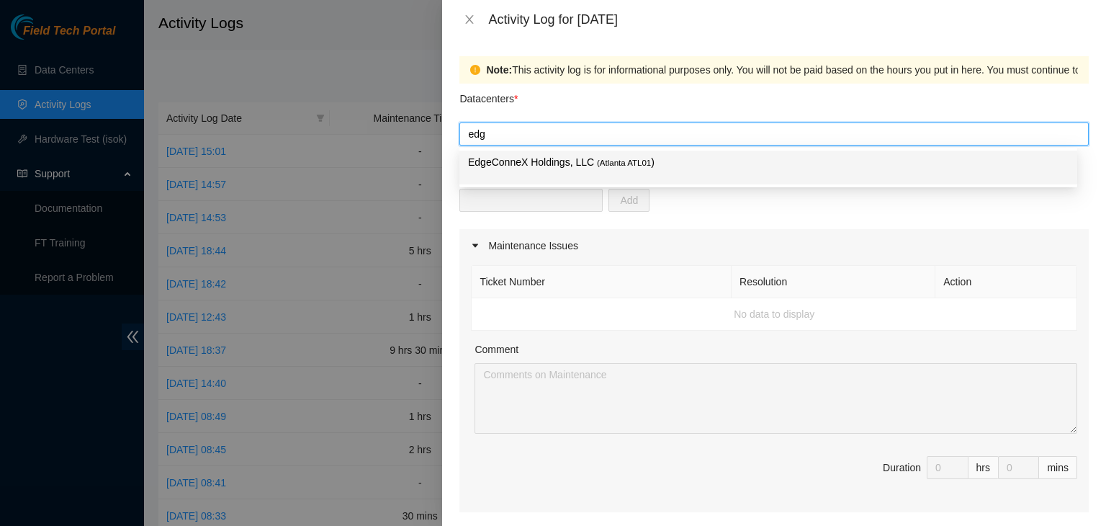
type input "edge"
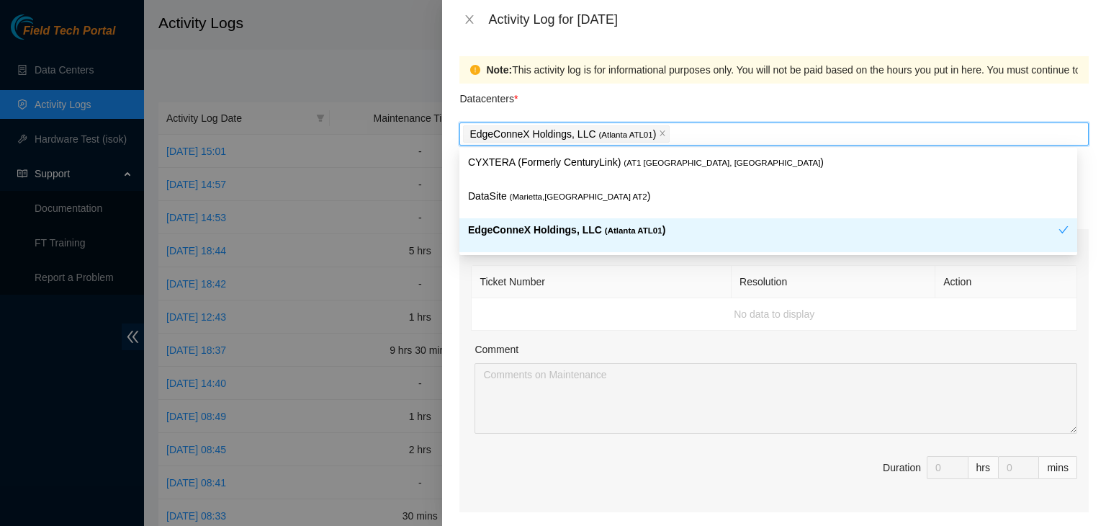
click at [540, 285] on th "Ticket Number" at bounding box center [602, 282] width 260 height 32
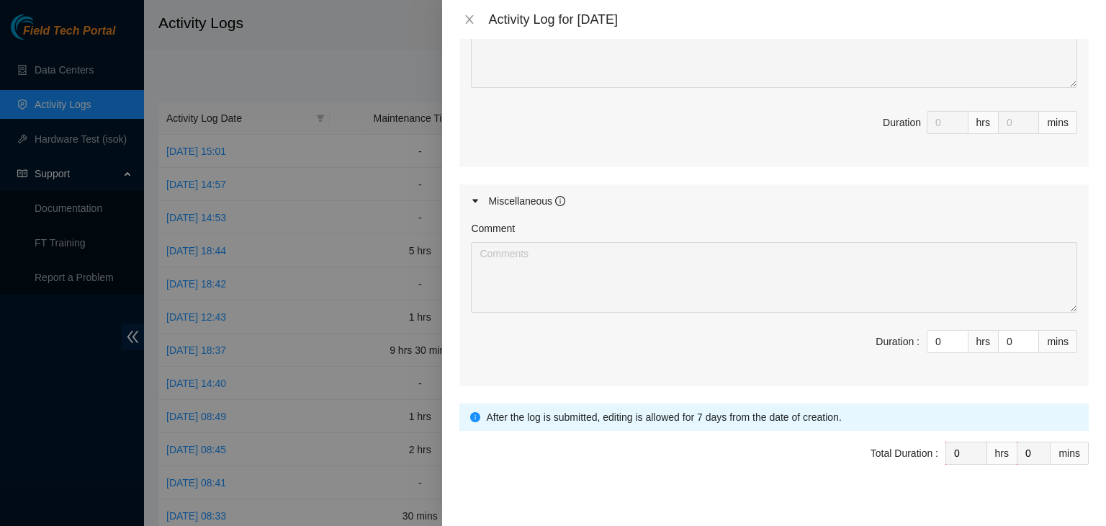
scroll to position [659, 0]
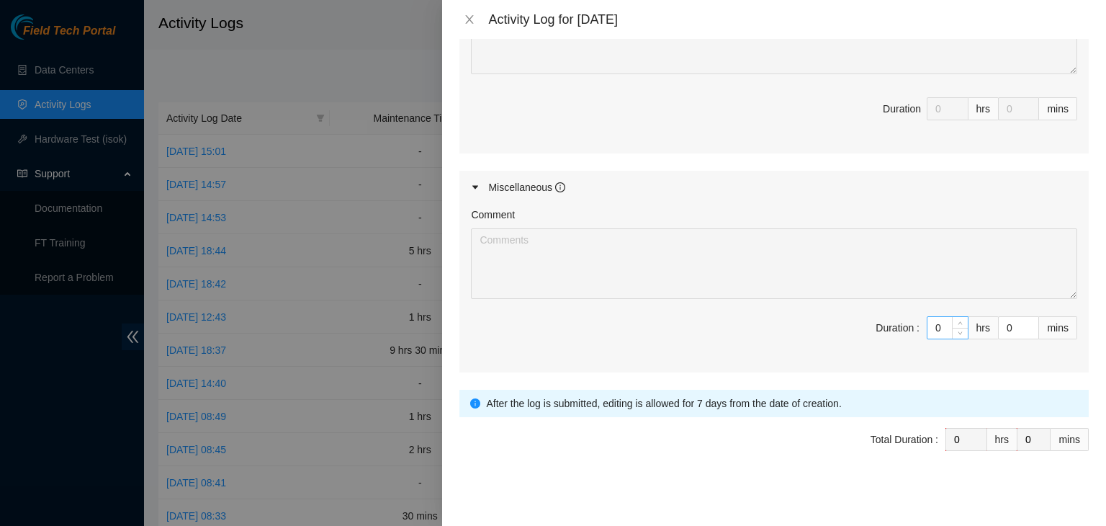
click at [939, 334] on input "0" at bounding box center [947, 328] width 40 height 22
type input "6"
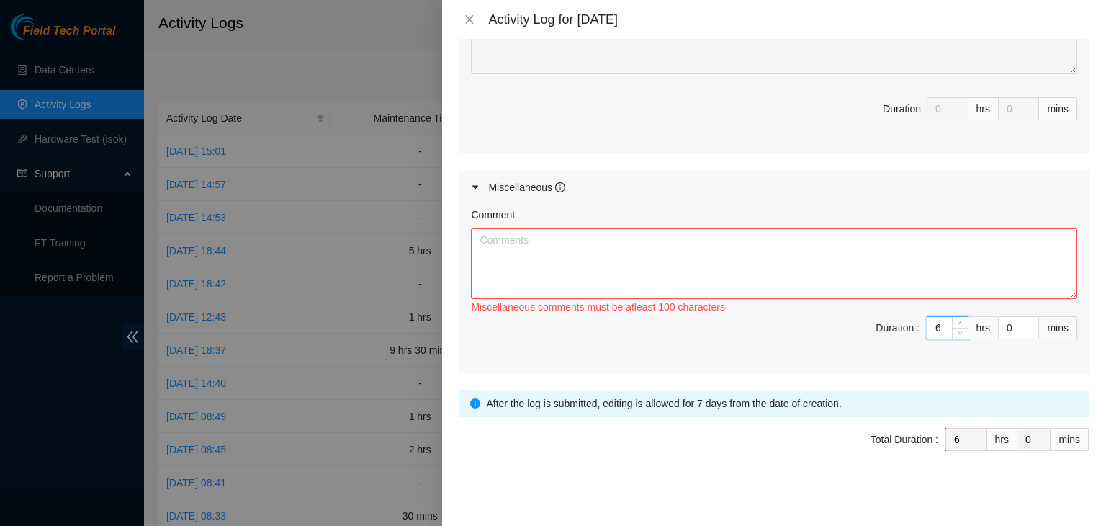
type input "6"
click at [585, 262] on textarea "Comment" at bounding box center [774, 263] width 606 height 71
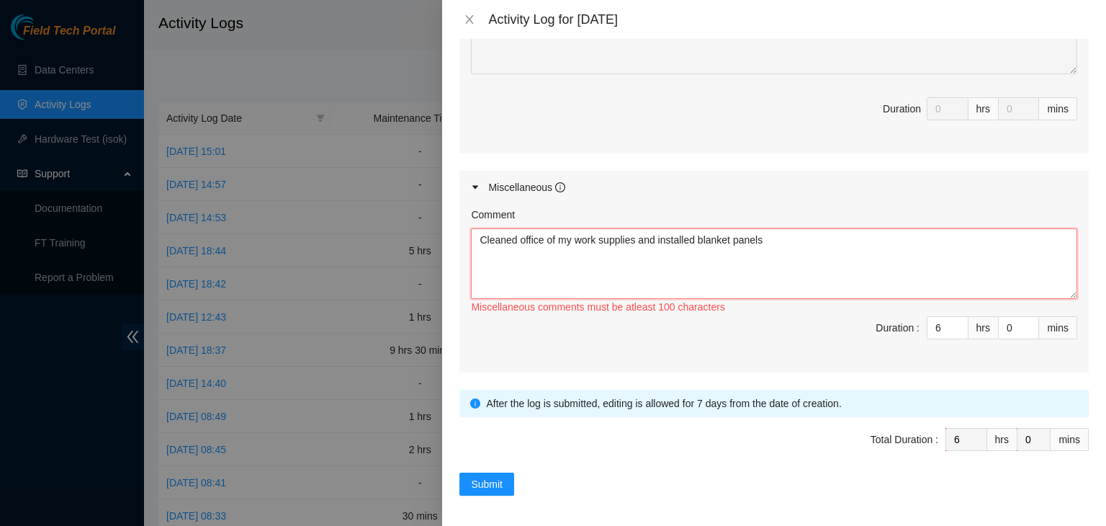
click at [633, 244] on textarea "Cleaned office of my work supplies and installed blanket panels" at bounding box center [774, 263] width 606 height 71
click at [876, 229] on textarea "Cleaned office of my work supplies as this was my last day and installed blanke…" at bounding box center [774, 263] width 606 height 71
click at [942, 238] on textarea "Cleaned office of my work supplies as this was my last day and installed blanke…" at bounding box center [774, 263] width 606 height 71
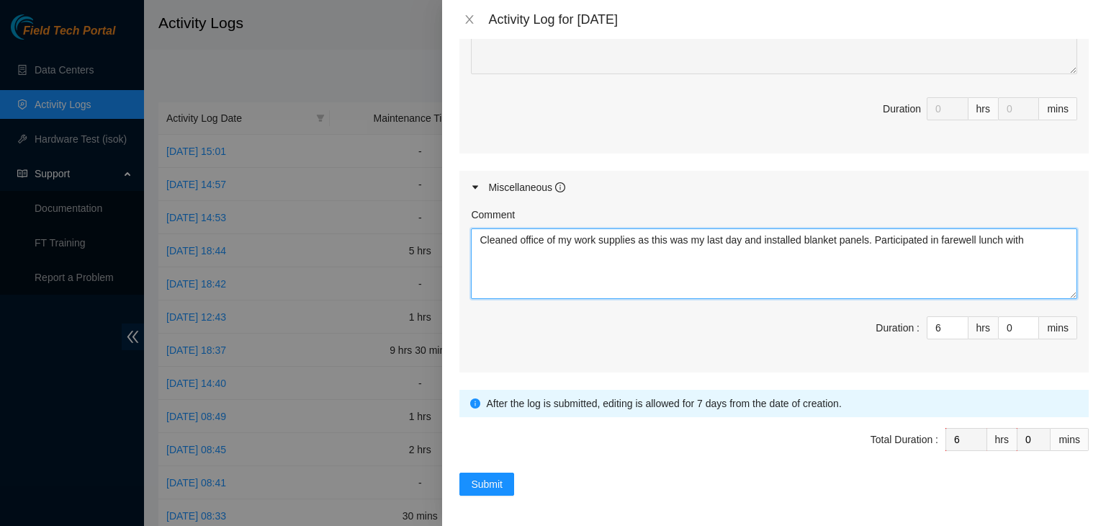
click at [1025, 232] on textarea "Cleaned office of my work supplies as this was my last day and installed blanke…" at bounding box center [774, 263] width 606 height 71
type textarea "Cleaned office of my work supplies as this was my last day and installed blanke…"
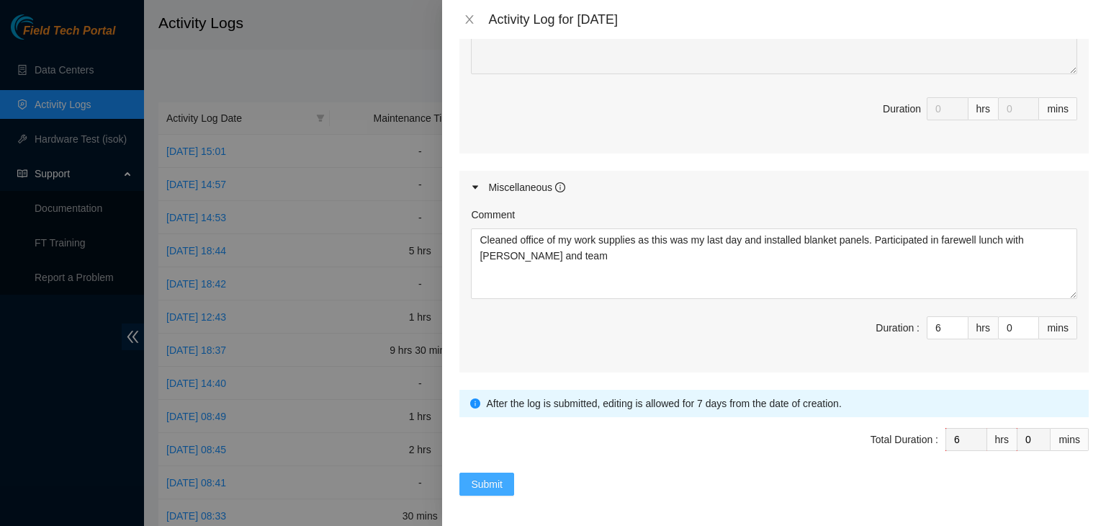
click at [472, 485] on span "Submit" at bounding box center [487, 484] width 32 height 16
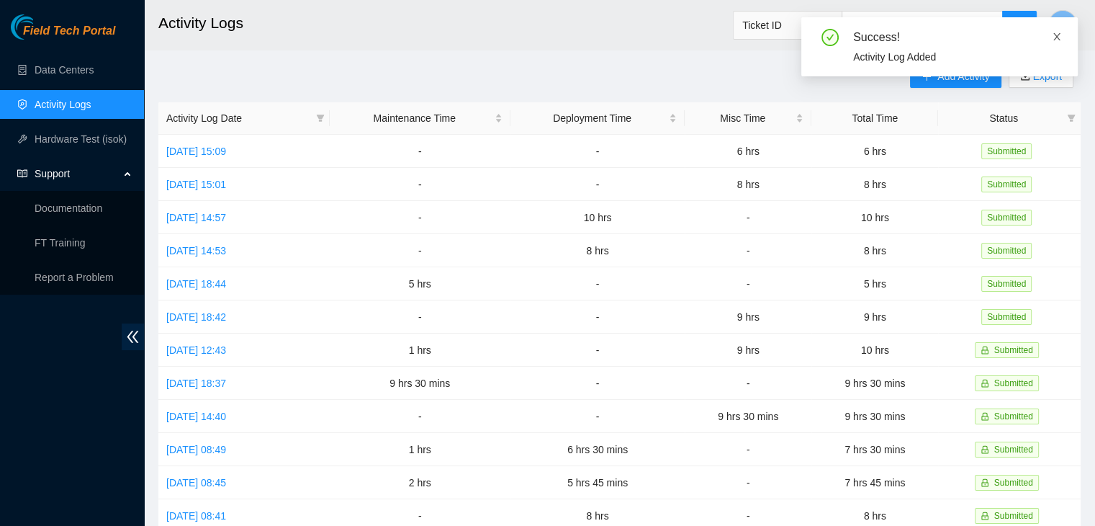
click at [1059, 34] on icon "close" at bounding box center [1056, 36] width 7 height 7
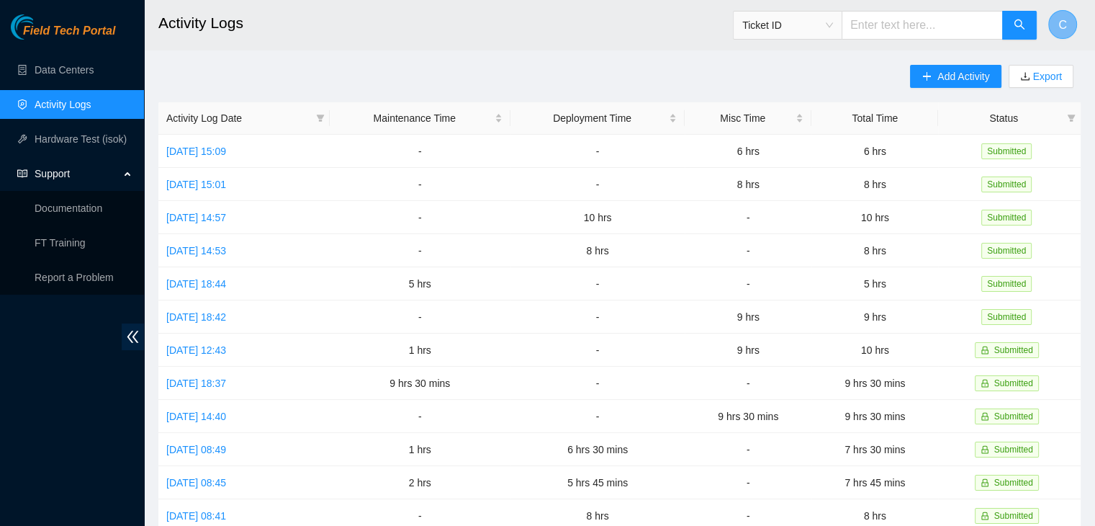
click at [1059, 30] on span "C" at bounding box center [1062, 25] width 9 height 18
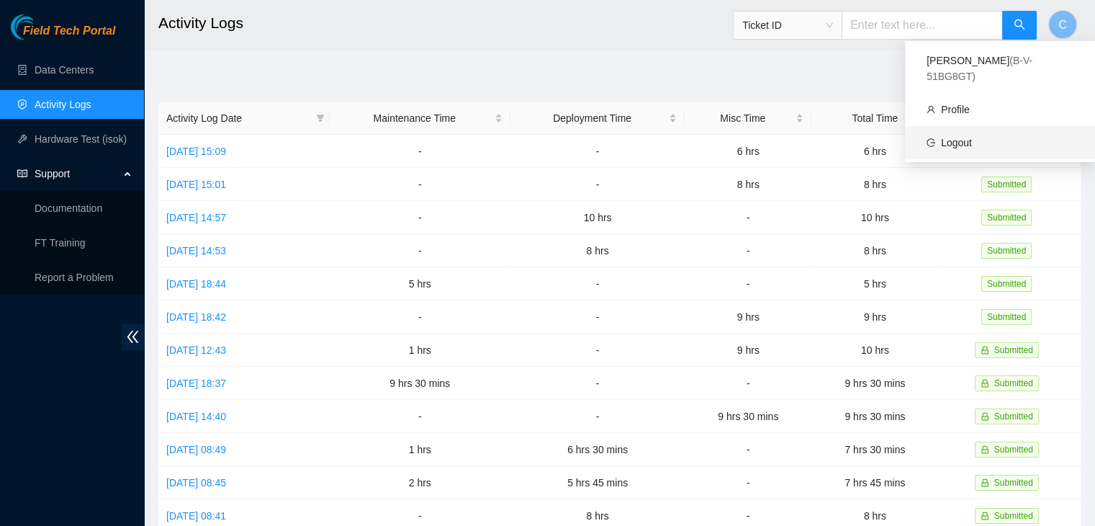
click at [941, 137] on link "Logout" at bounding box center [956, 143] width 31 height 12
